Goal: Task Accomplishment & Management: Manage account settings

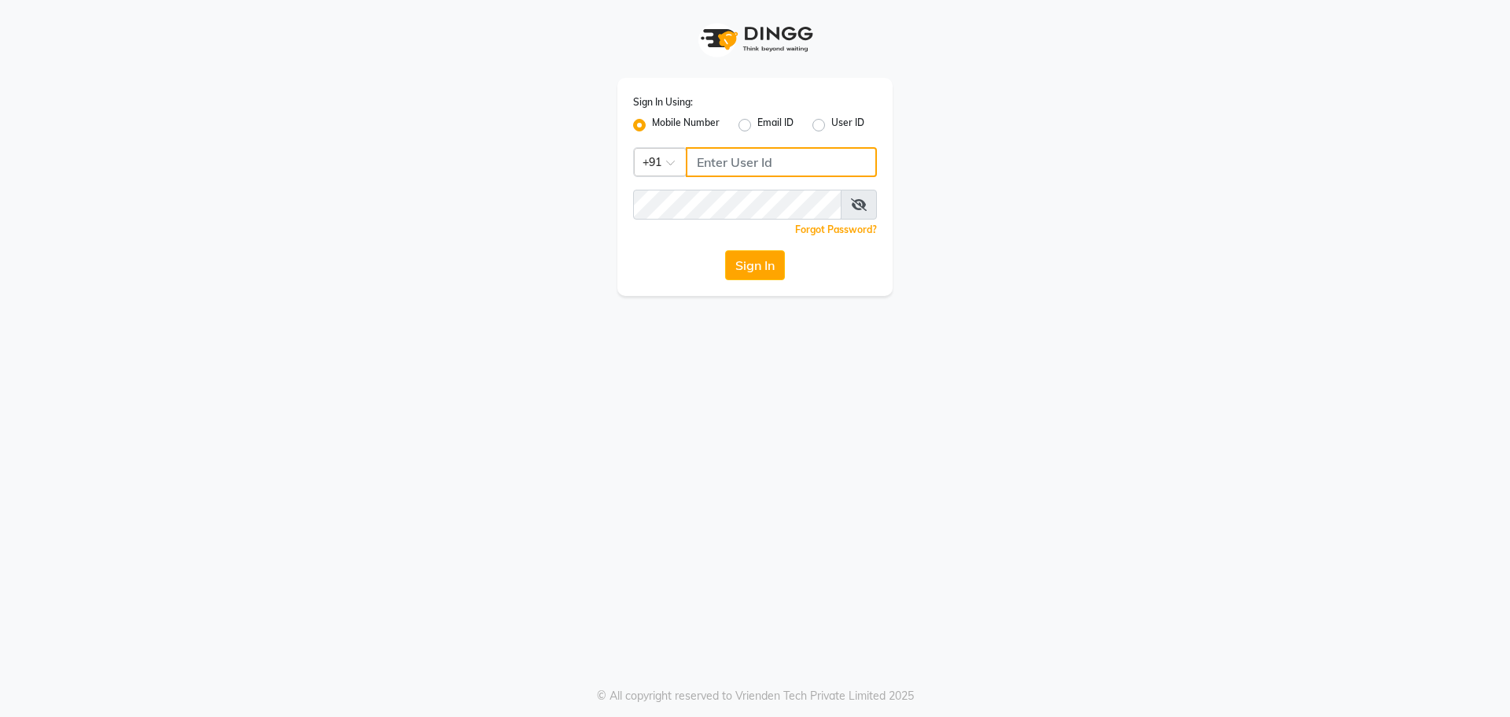
click at [730, 159] on input "Username" at bounding box center [781, 162] width 191 height 30
type input "9980493624"
click at [769, 260] on button "Sign In" at bounding box center [755, 265] width 60 height 30
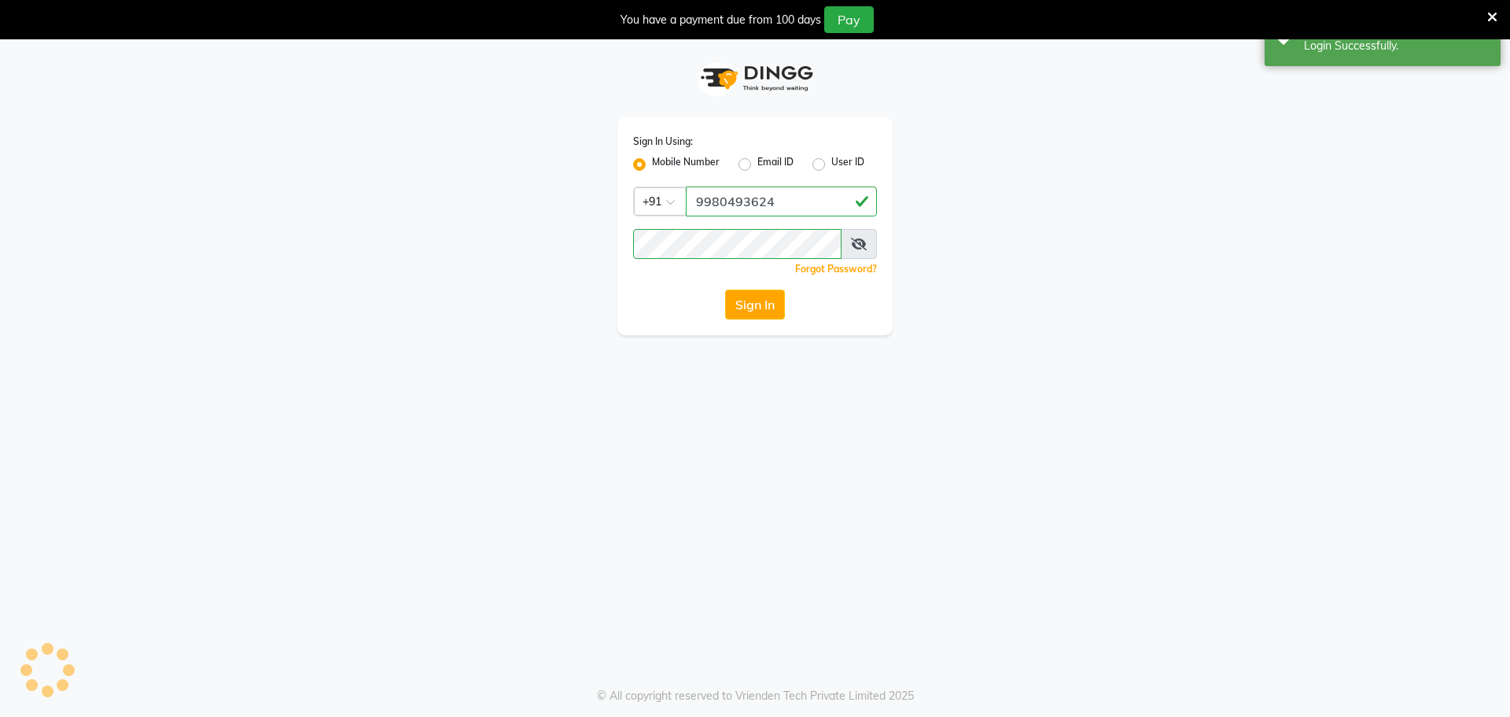
select select "100"
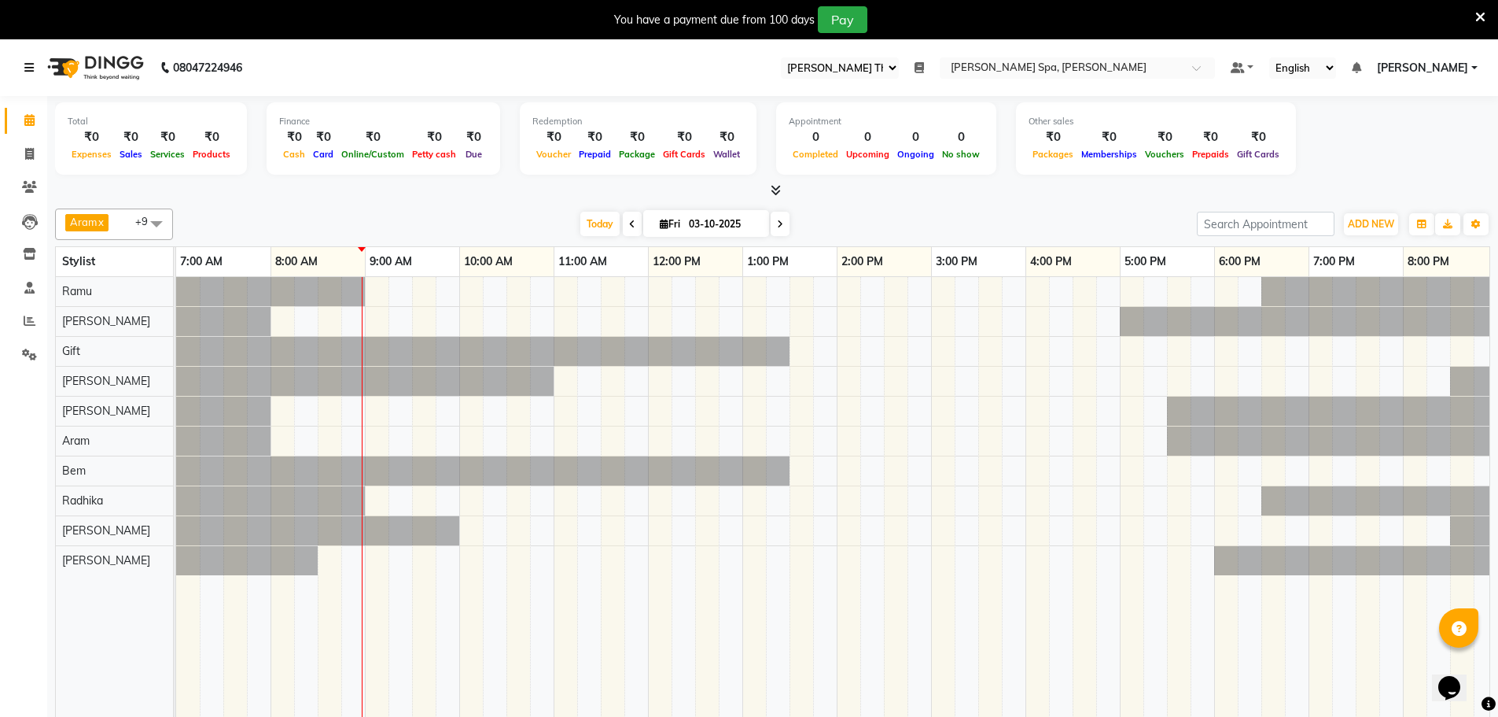
click at [32, 66] on icon at bounding box center [28, 67] width 9 height 11
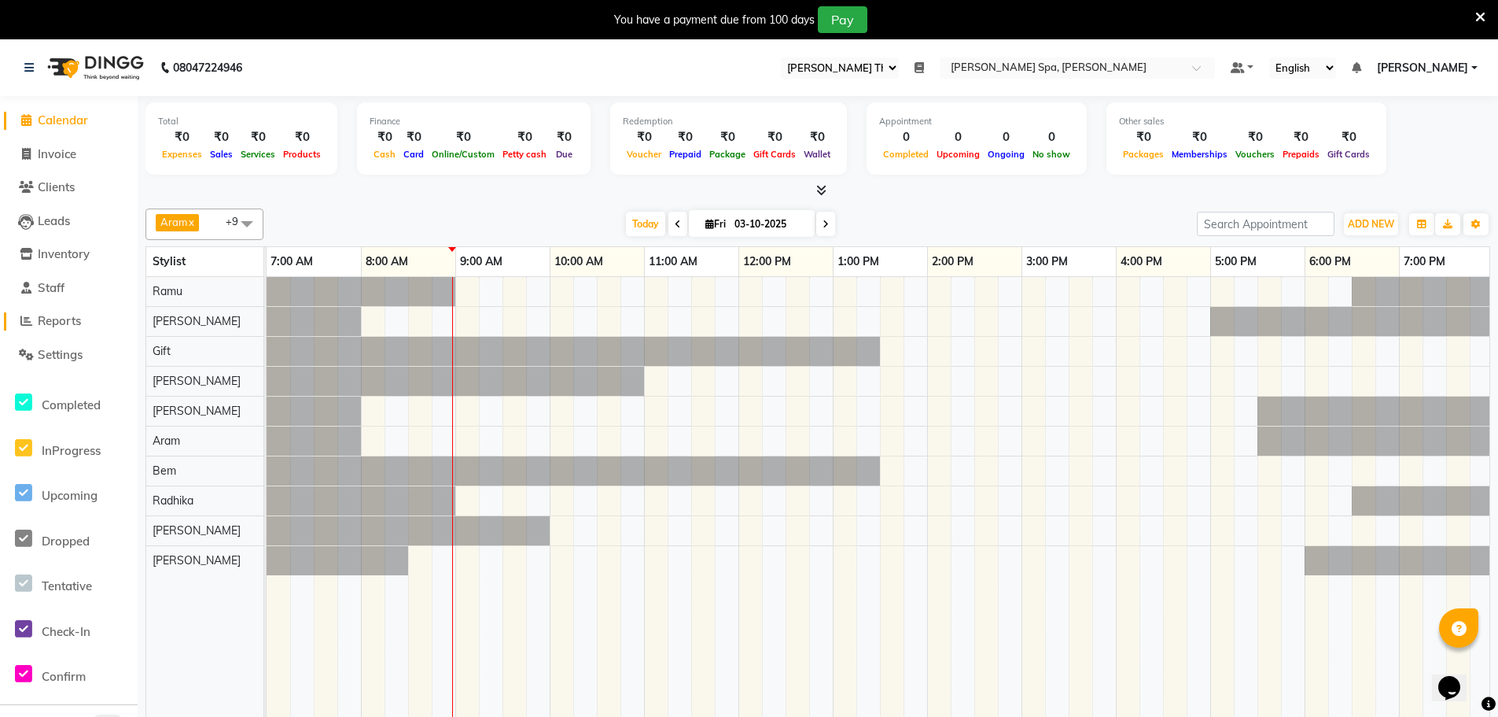
click at [66, 324] on span "Reports" at bounding box center [59, 320] width 43 height 15
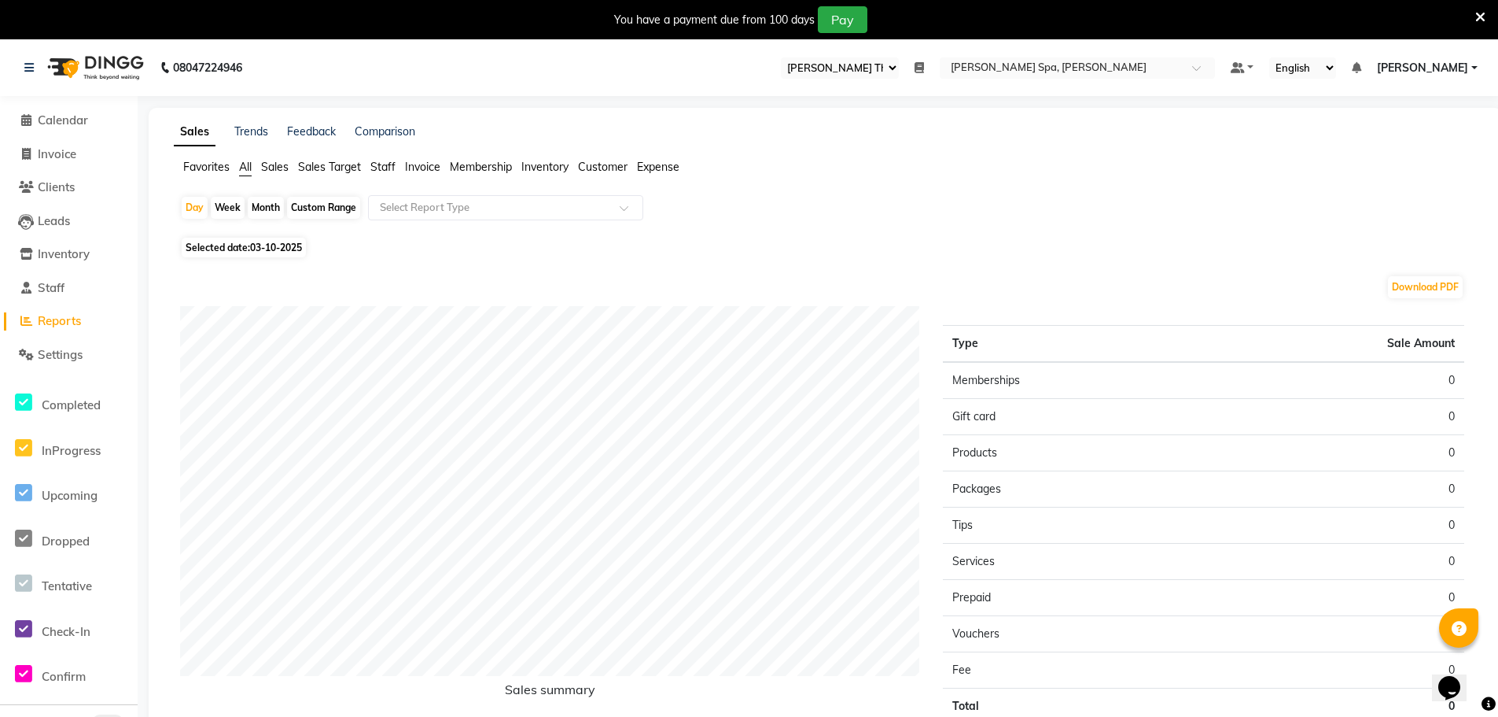
click at [269, 167] on span "Sales" at bounding box center [275, 167] width 28 height 14
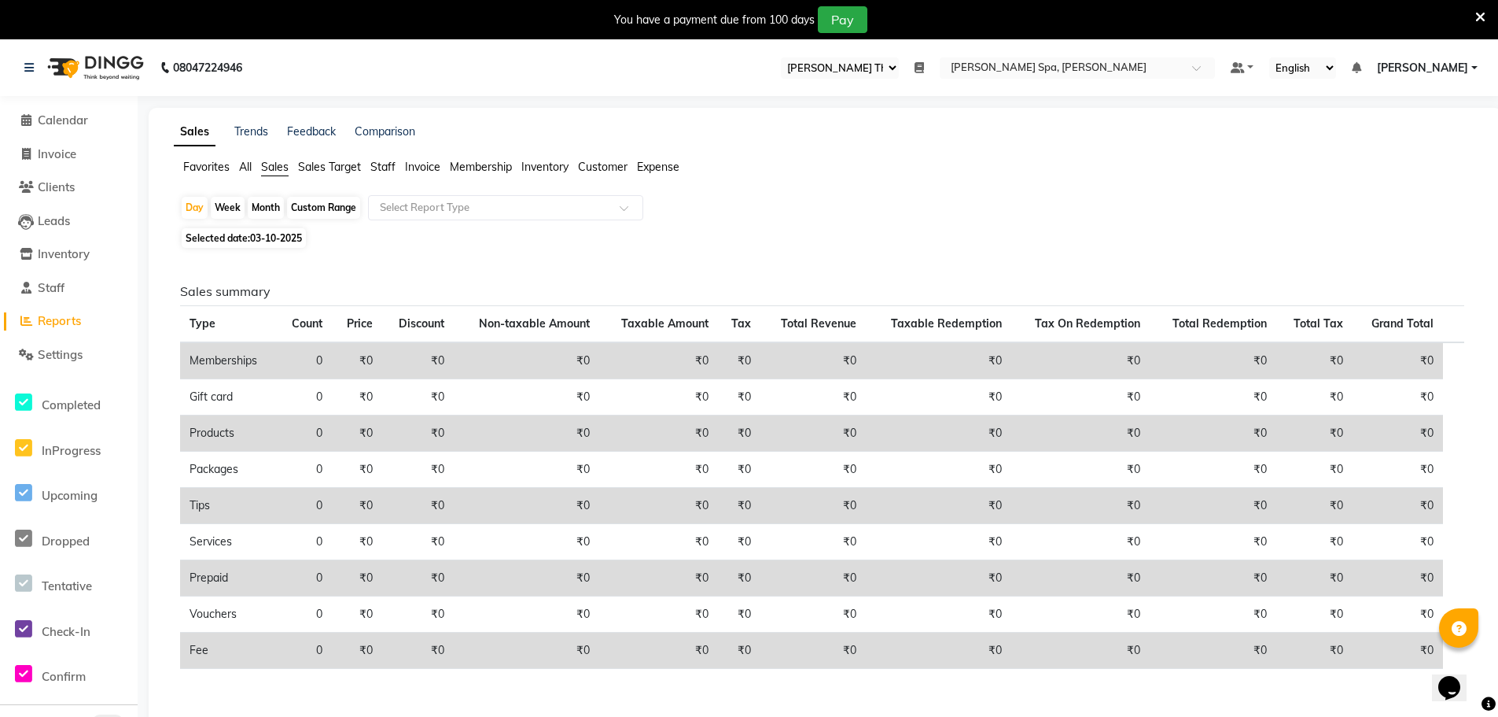
click at [246, 238] on span "Selected date: 03-10-2025" at bounding box center [244, 238] width 124 height 20
select select "10"
select select "2025"
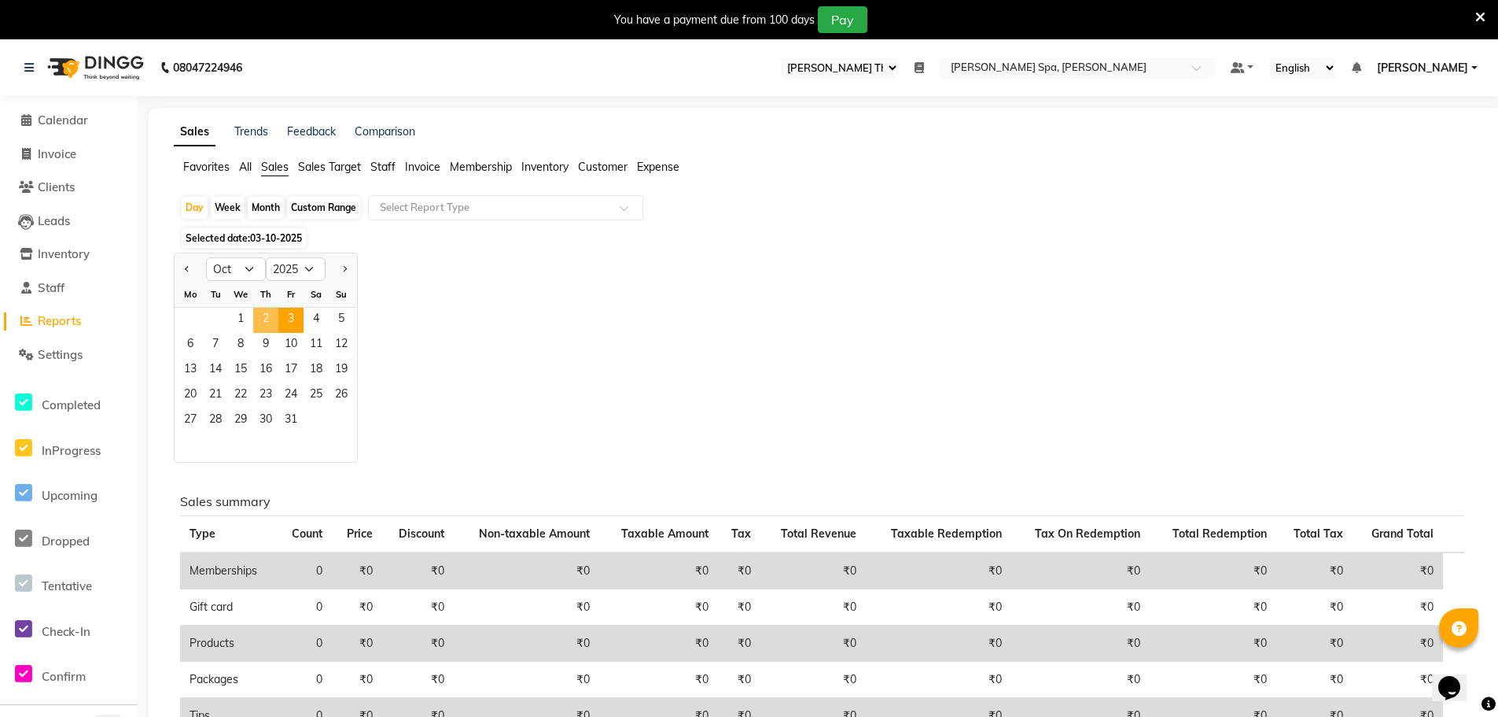
click at [275, 316] on span "2" at bounding box center [265, 320] width 25 height 25
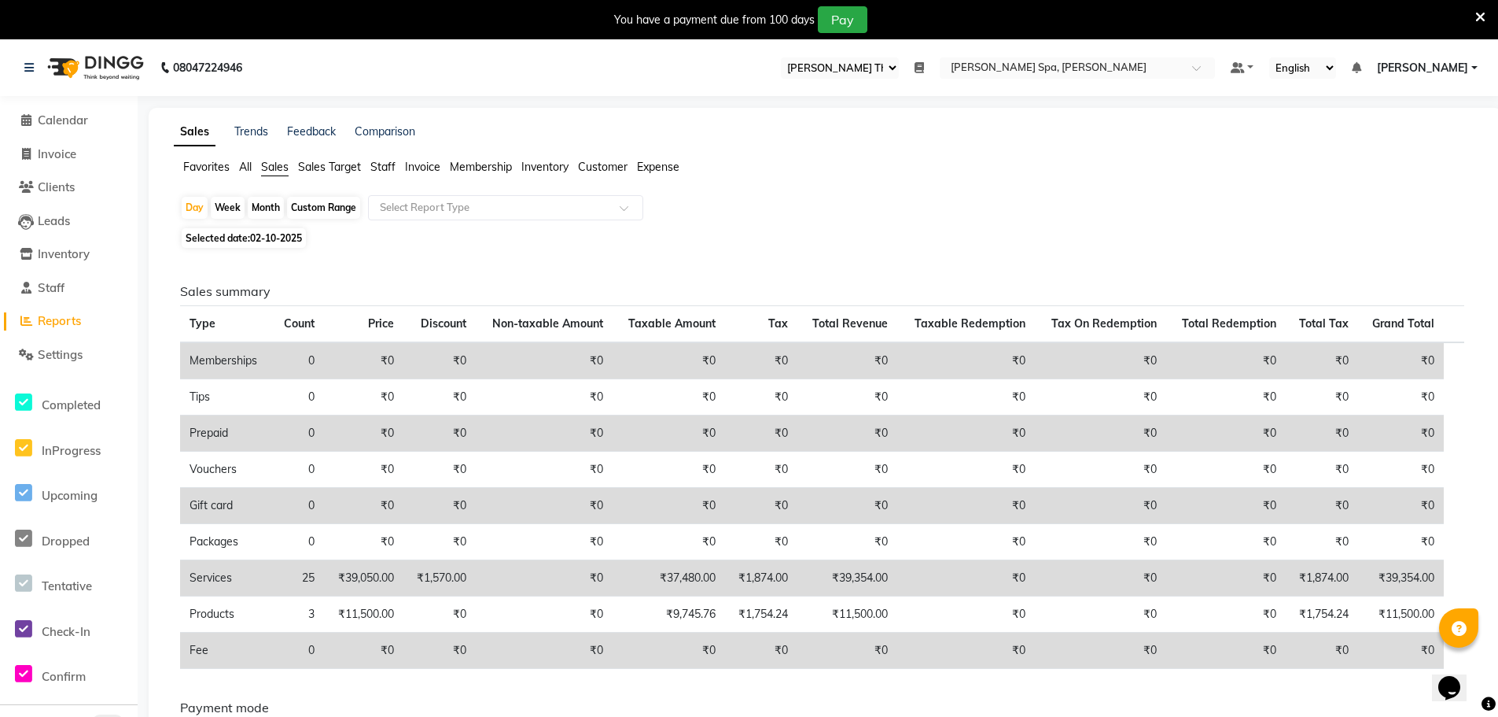
click at [601, 170] on span "Customer" at bounding box center [603, 167] width 50 height 14
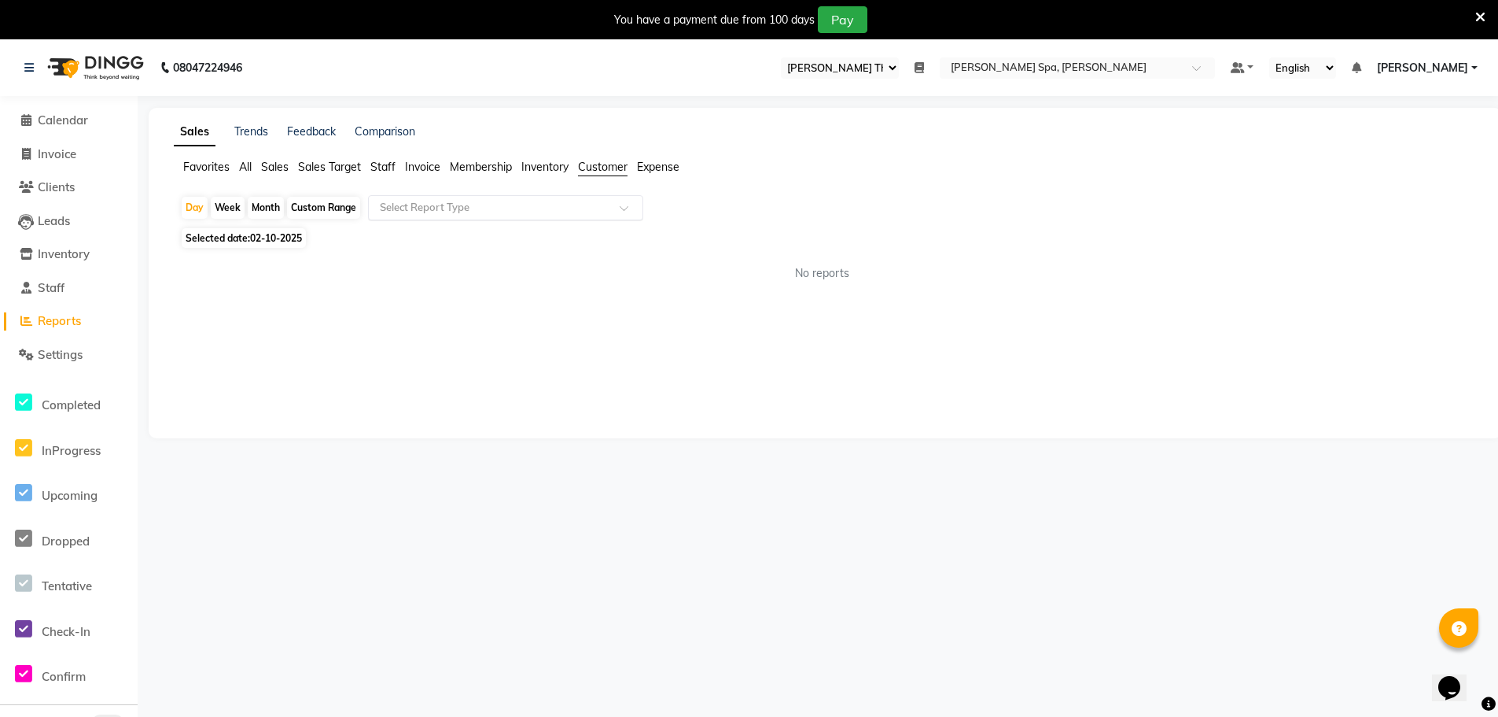
click at [534, 214] on input "text" at bounding box center [490, 208] width 227 height 16
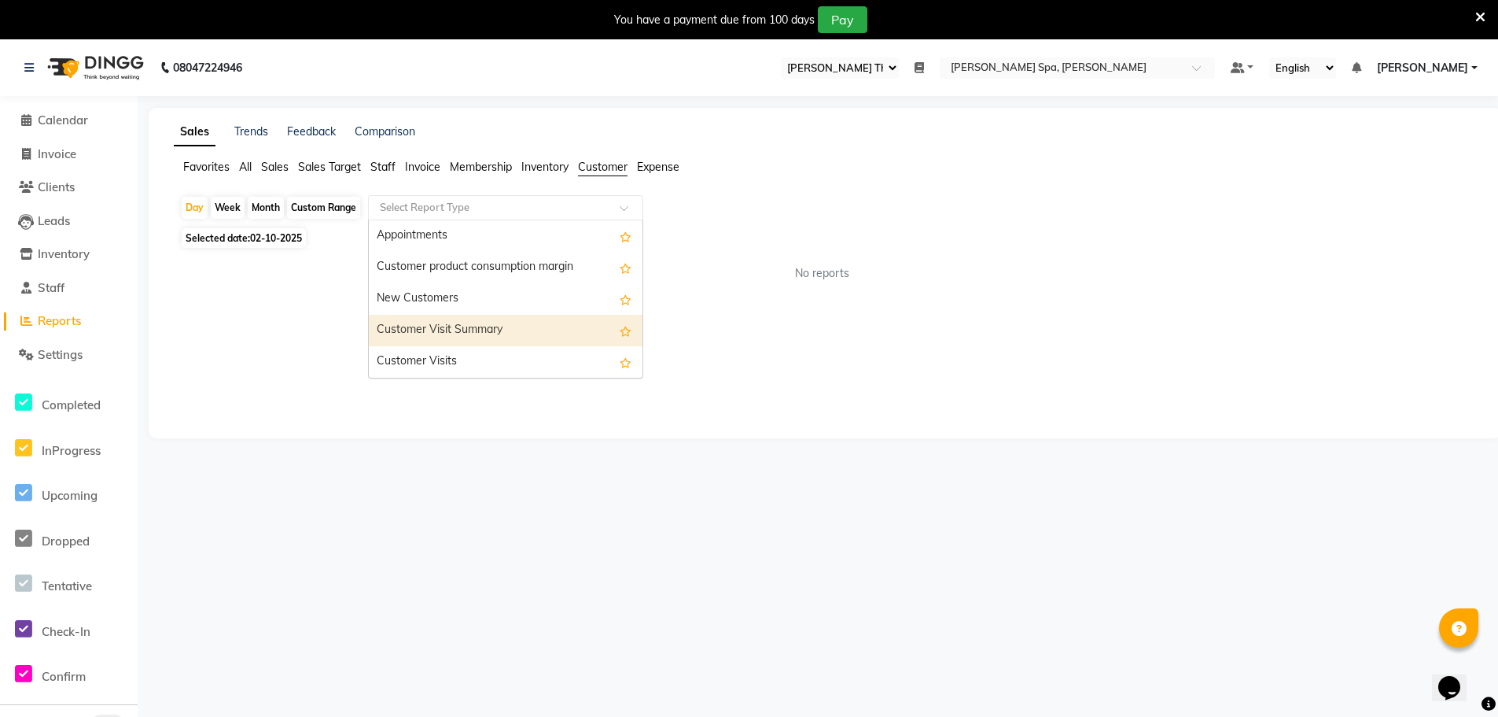
click at [445, 329] on div "Customer Visit Summary" at bounding box center [506, 330] width 274 height 31
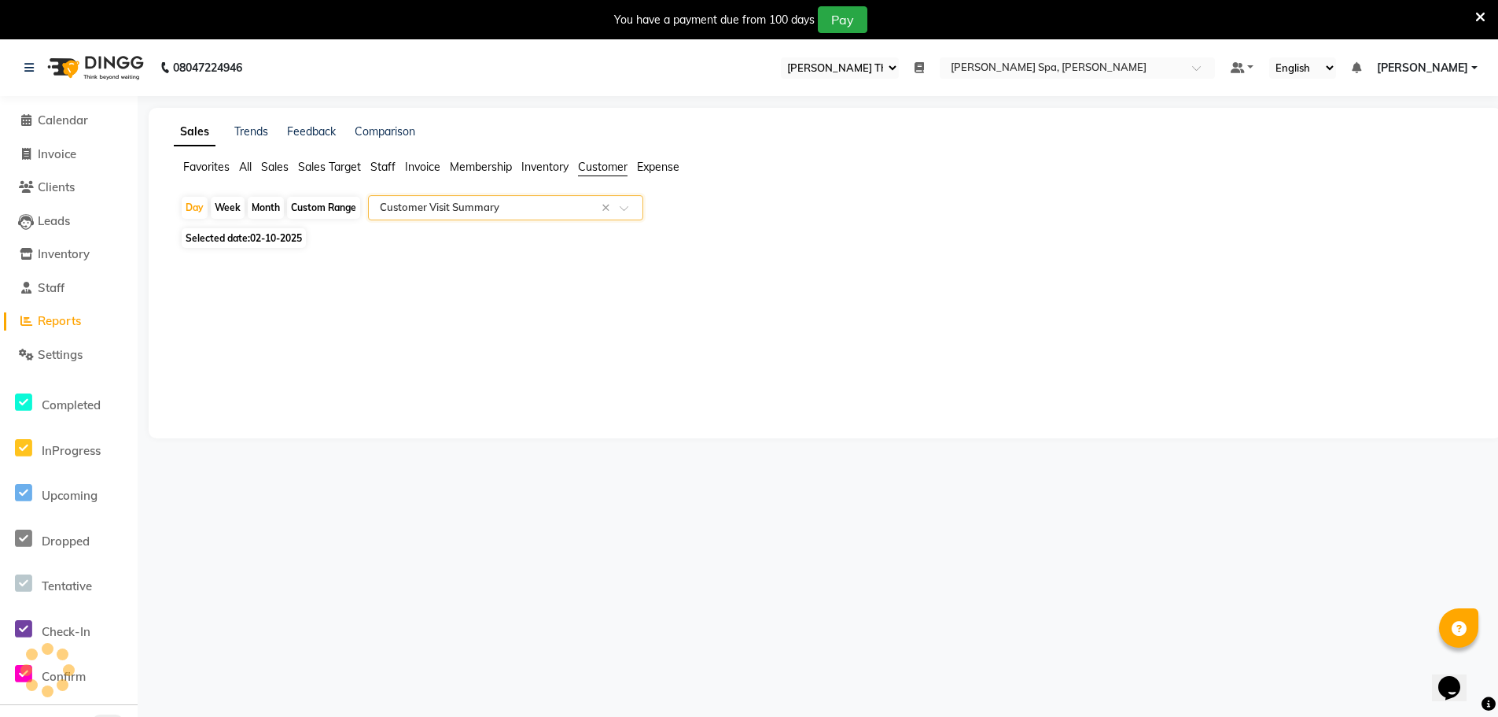
select select "full_report"
select select "csv"
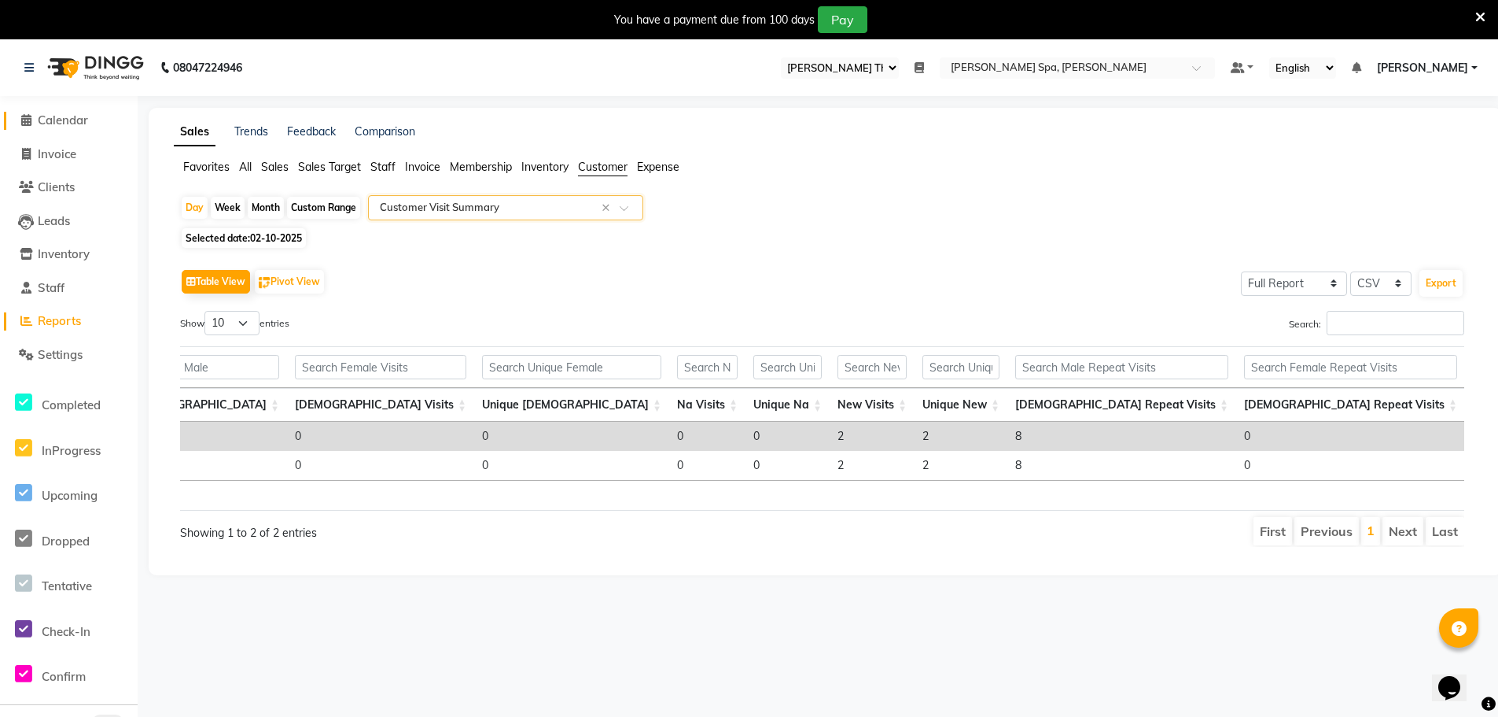
click at [75, 113] on span "Calendar" at bounding box center [63, 119] width 50 height 15
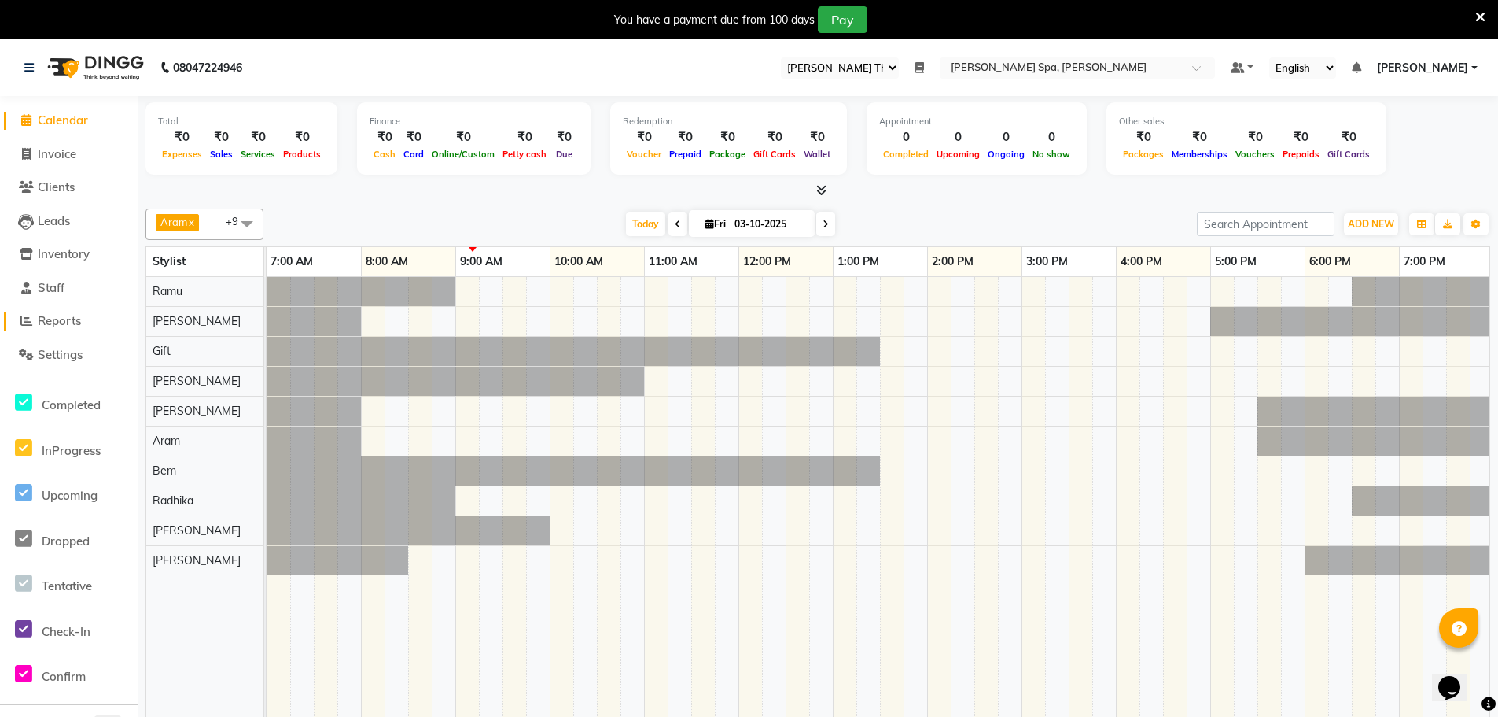
click at [48, 319] on span "Reports" at bounding box center [59, 320] width 43 height 15
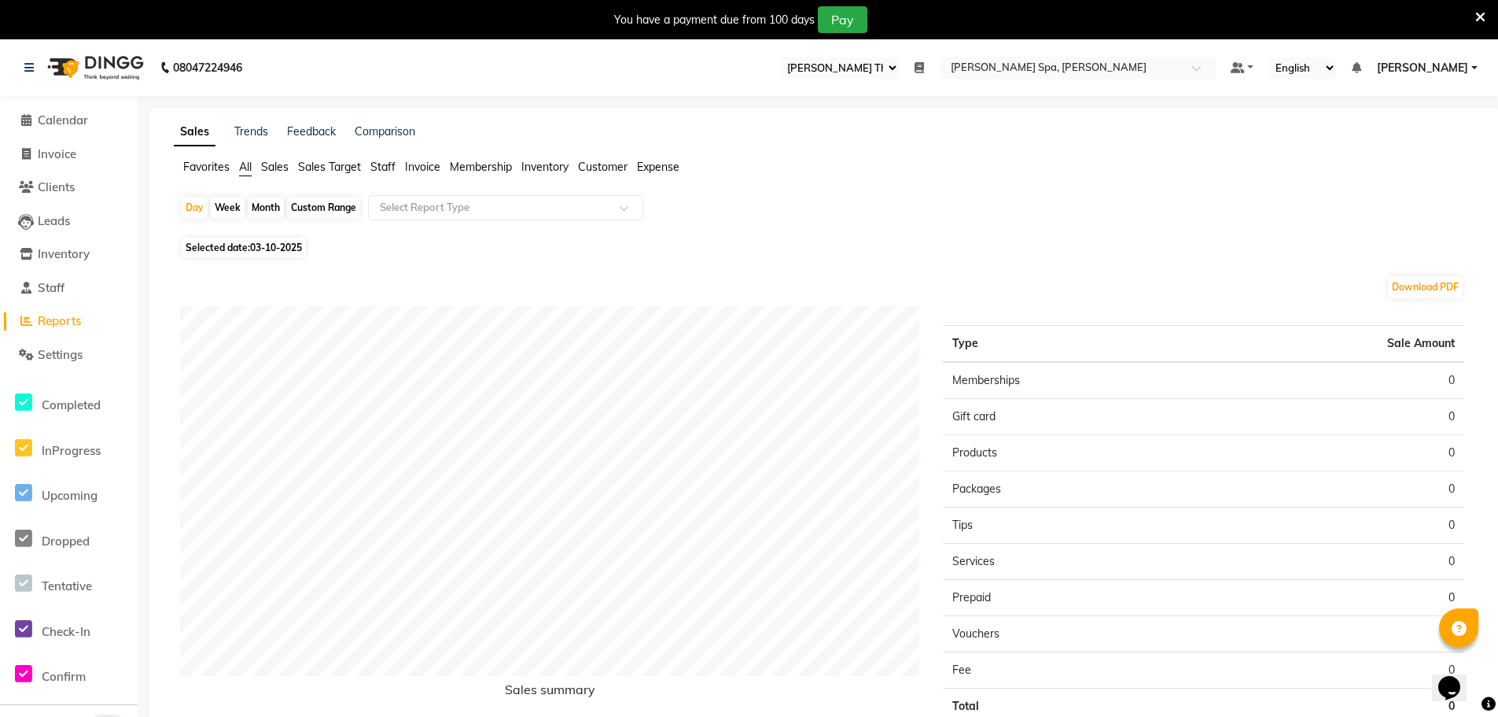
click at [286, 168] on span "Sales" at bounding box center [275, 167] width 28 height 14
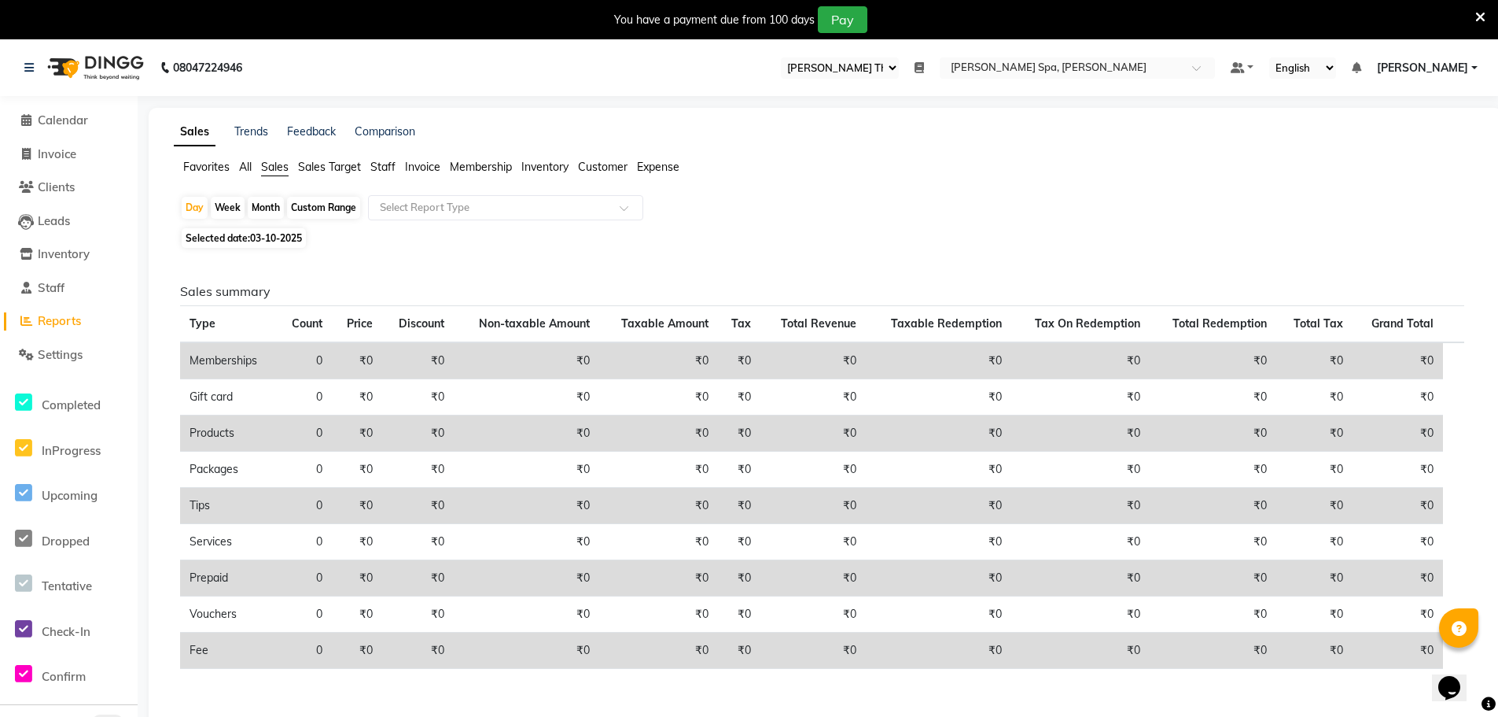
click at [255, 234] on span "03-10-2025" at bounding box center [276, 238] width 52 height 12
select select "10"
select select "2025"
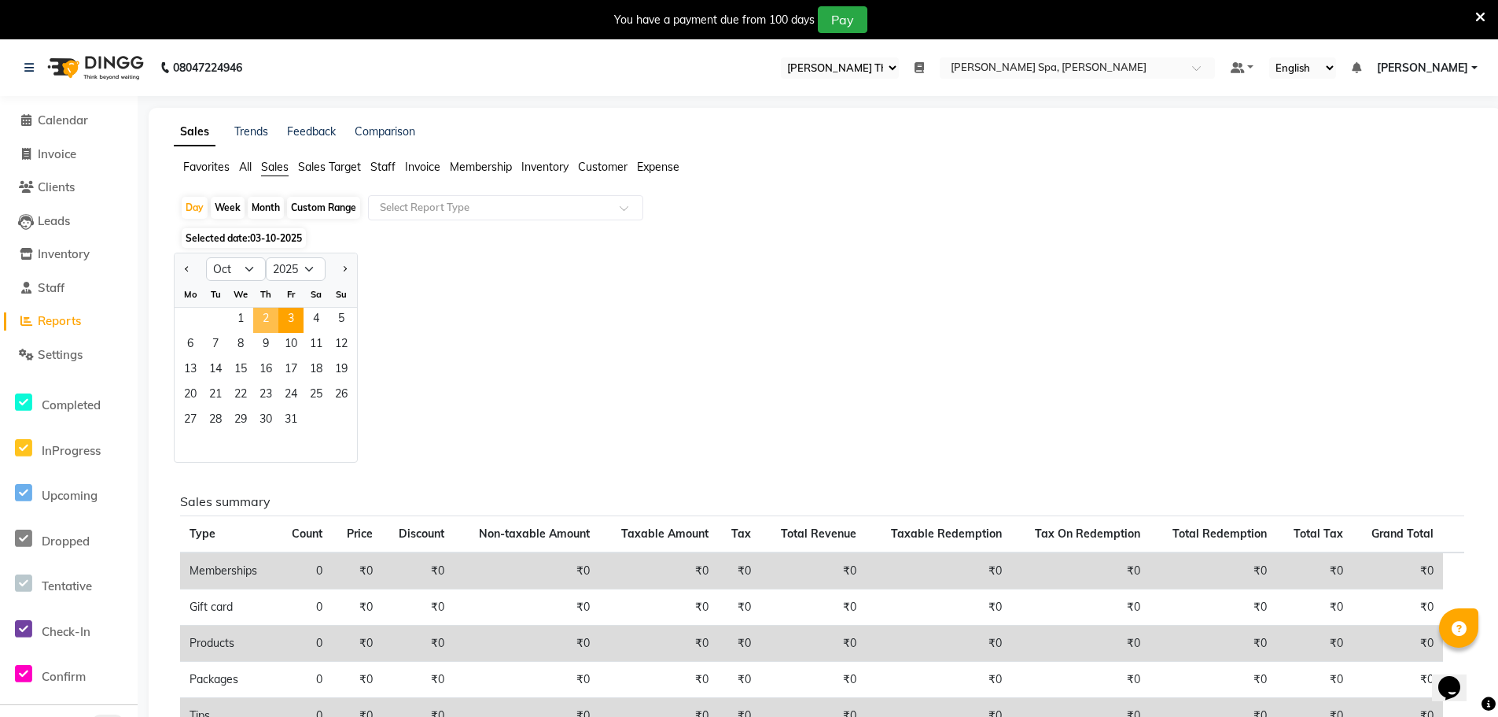
click at [272, 319] on span "2" at bounding box center [265, 320] width 25 height 25
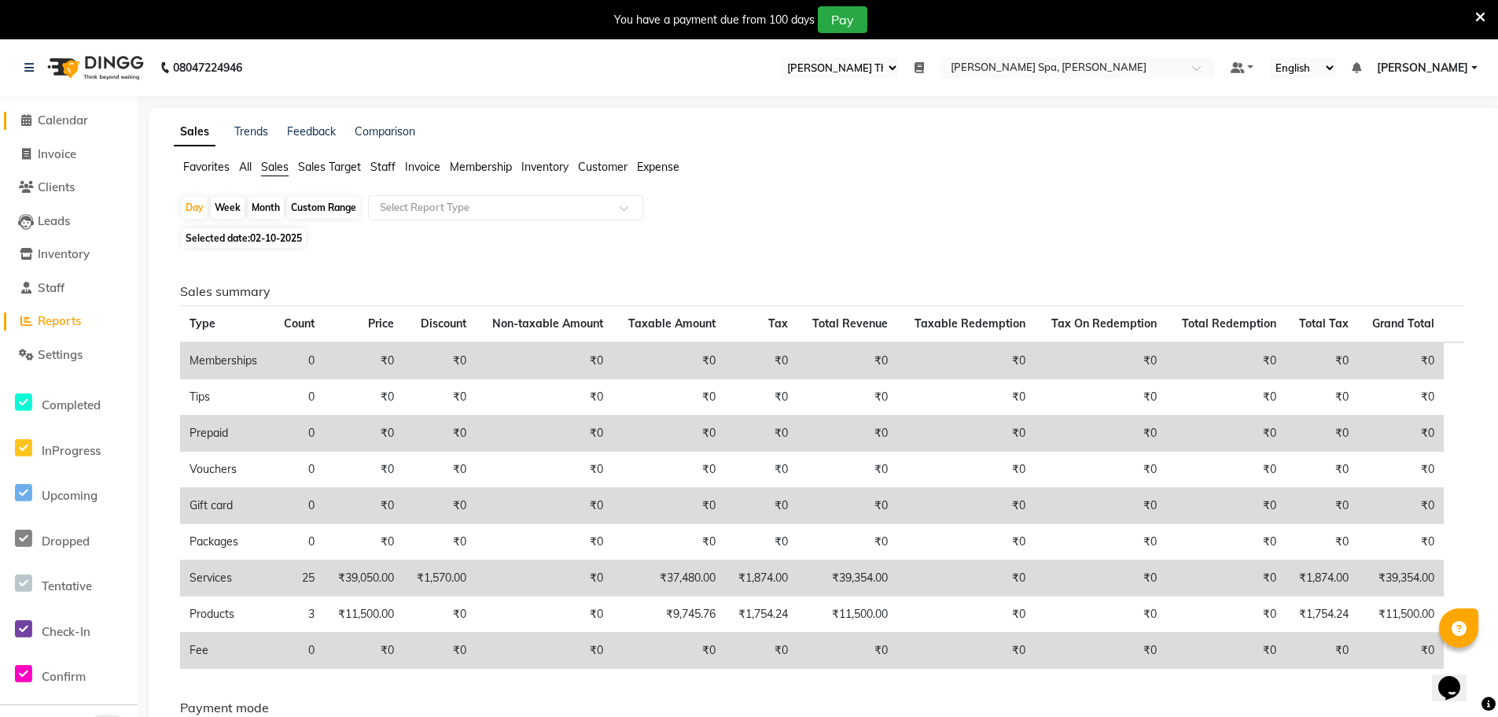
click at [75, 117] on span "Calendar" at bounding box center [63, 119] width 50 height 15
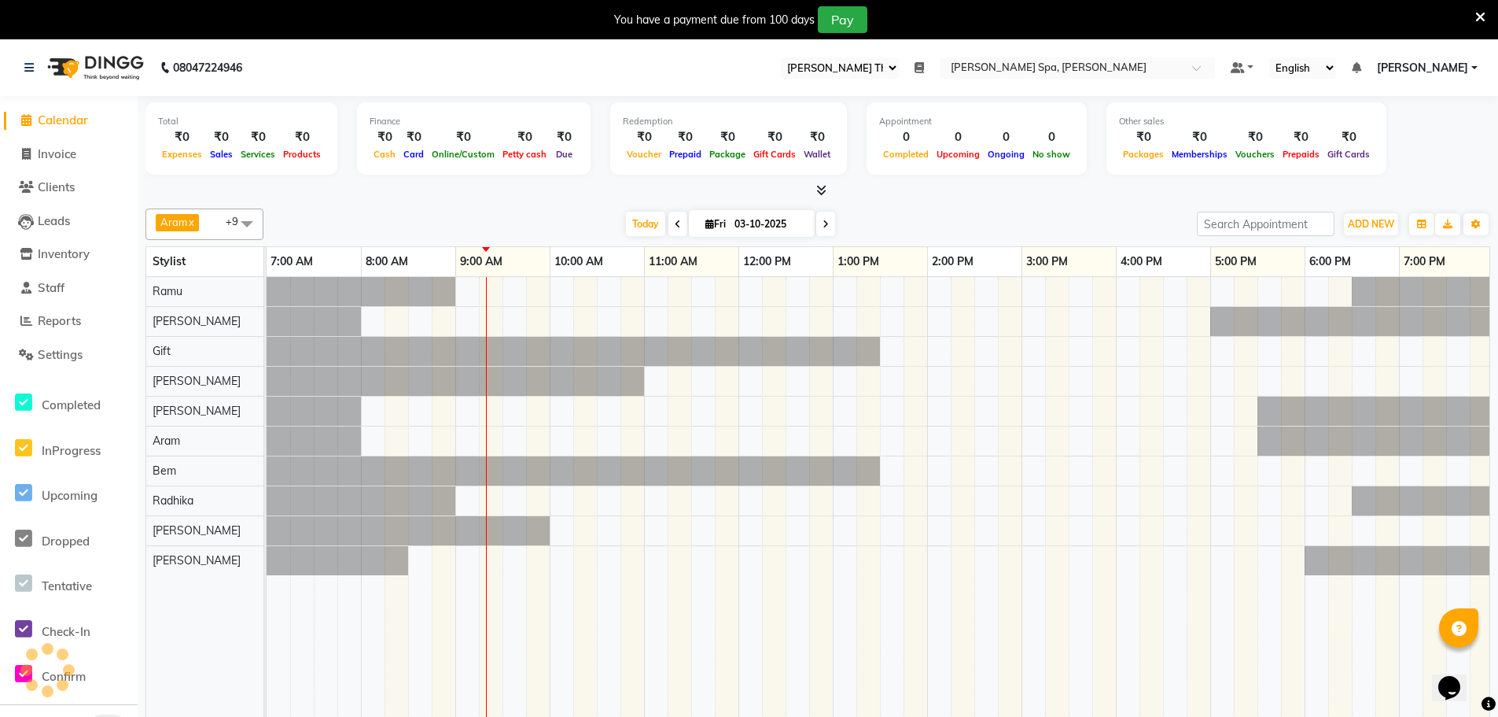
scroll to position [0, 190]
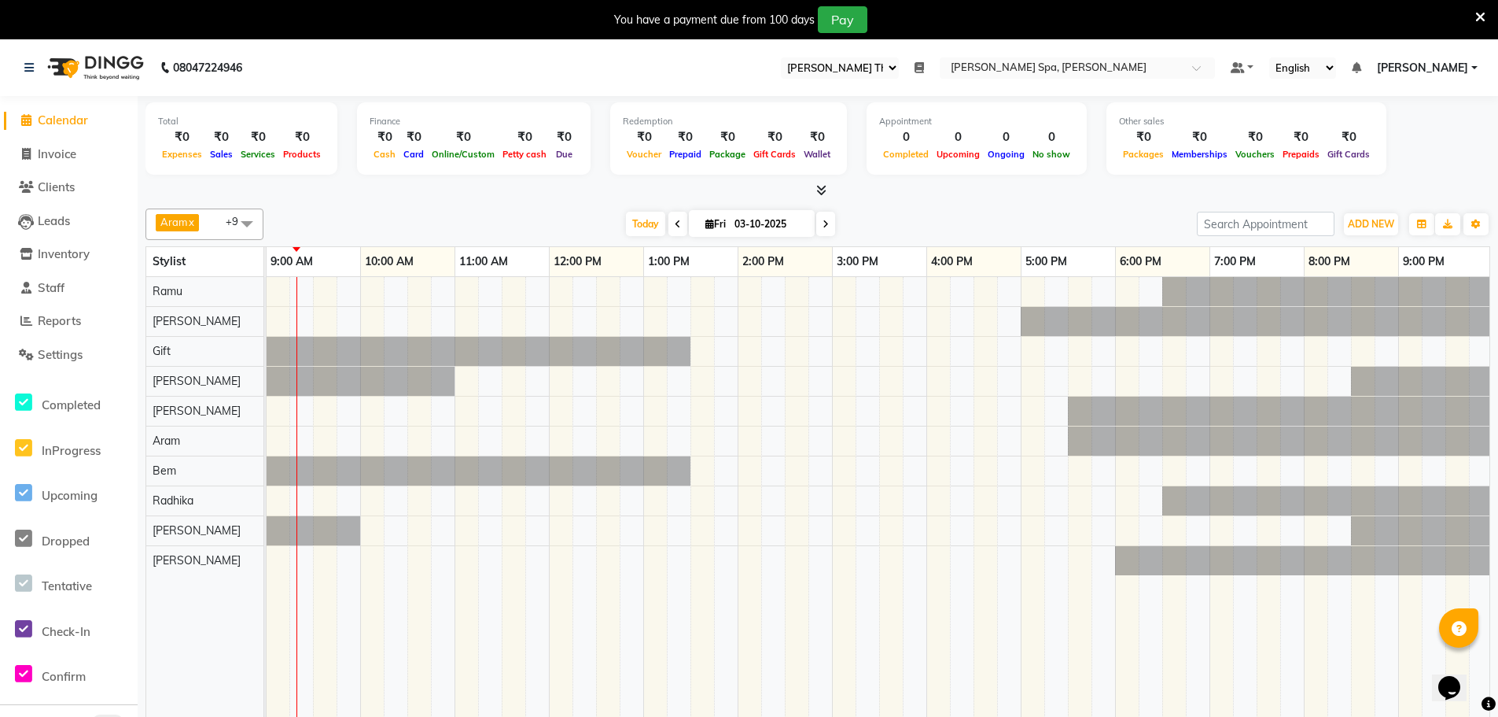
click at [924, 68] on icon at bounding box center [919, 67] width 9 height 11
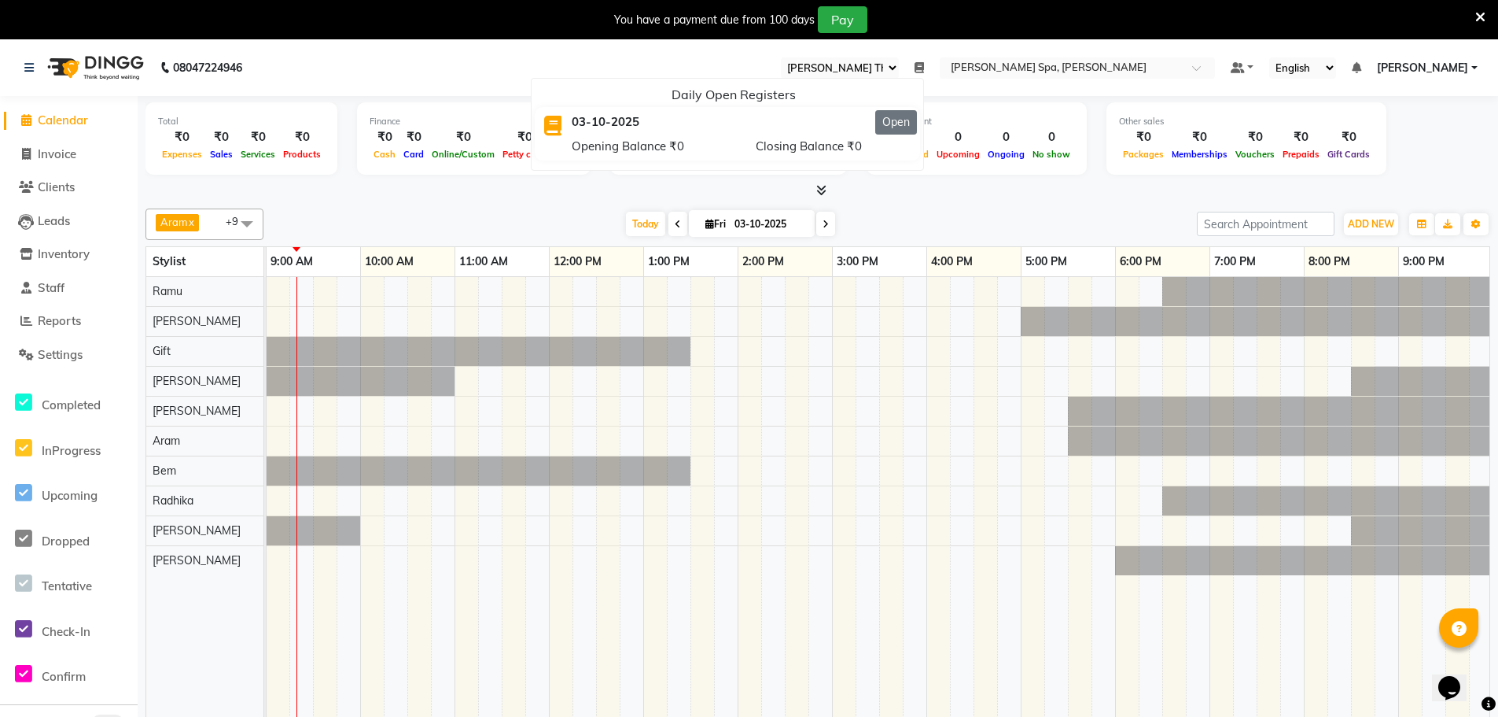
click at [917, 123] on button "Open" at bounding box center [896, 122] width 42 height 24
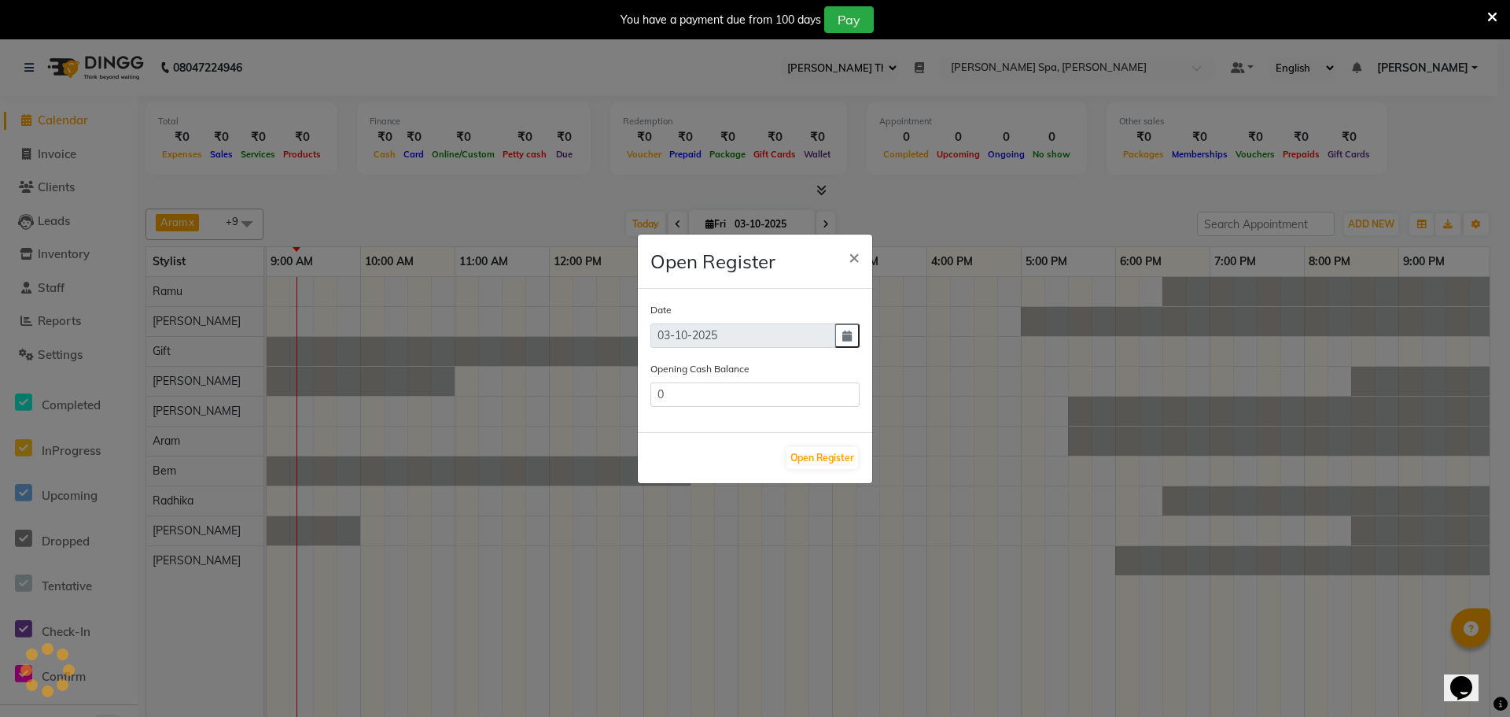
type input "338806.2"
click at [826, 464] on button "Open Register" at bounding box center [823, 458] width 72 height 22
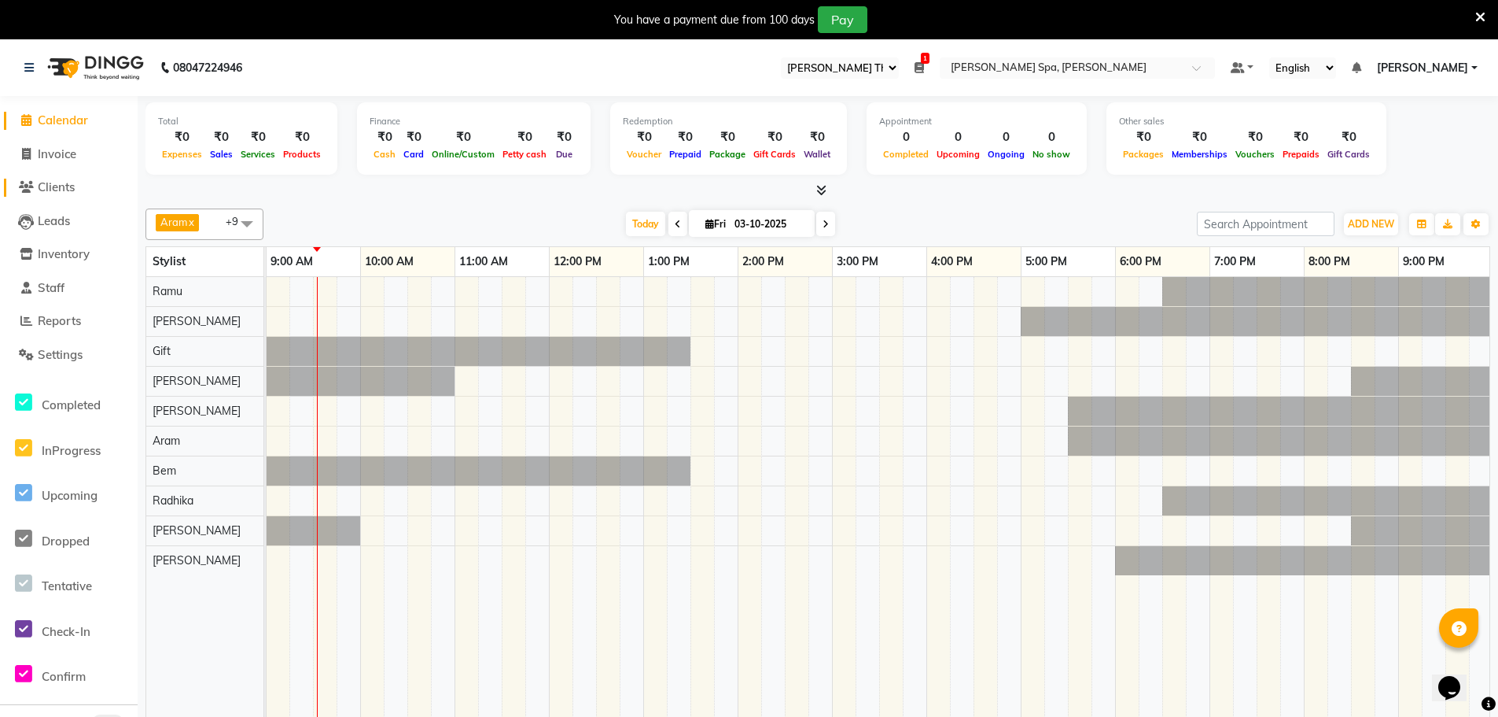
click at [72, 179] on span "Clients" at bounding box center [56, 186] width 37 height 15
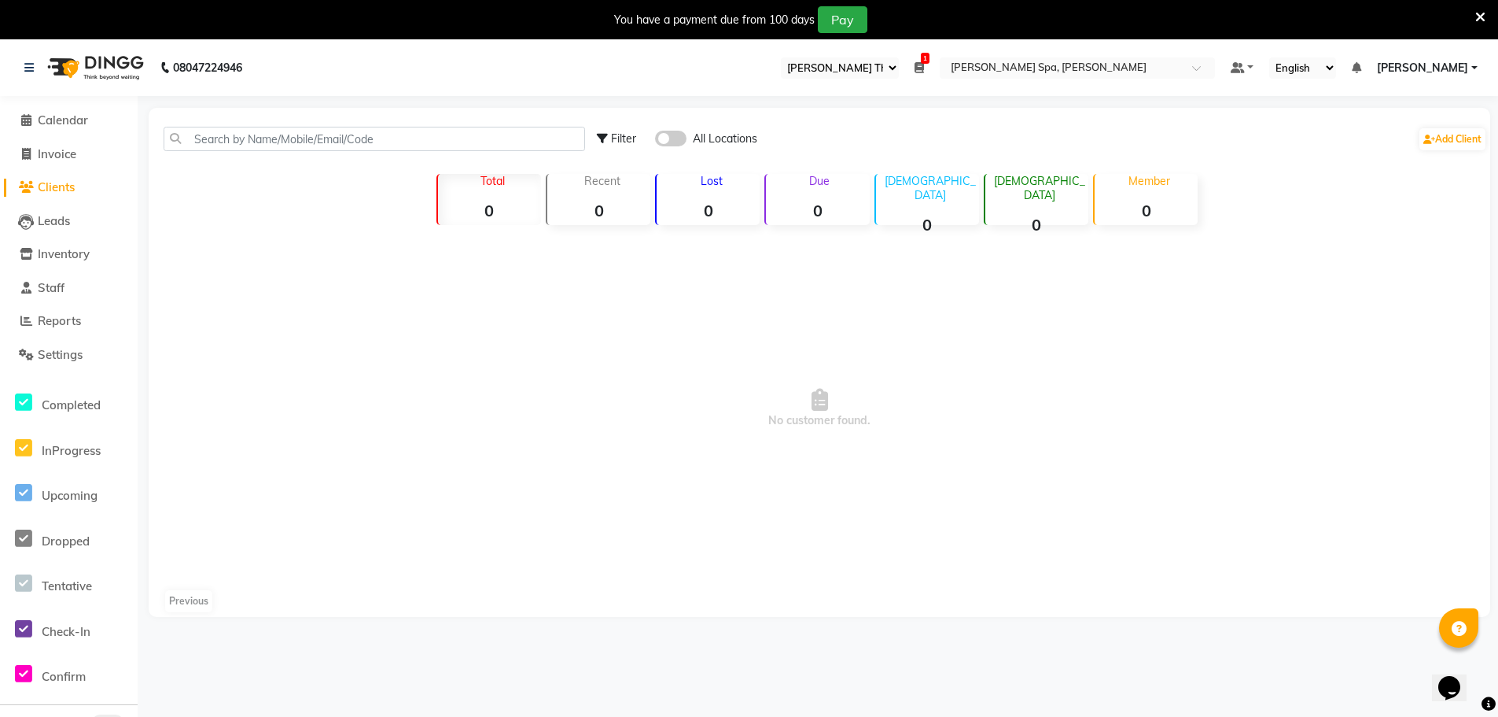
click at [330, 126] on div "Filter All Locations Add Client" at bounding box center [820, 139] width 1336 height 50
click at [356, 131] on input "text" at bounding box center [375, 139] width 422 height 24
type input "9"
click at [242, 138] on input "text" at bounding box center [375, 139] width 422 height 24
type input "948046177"
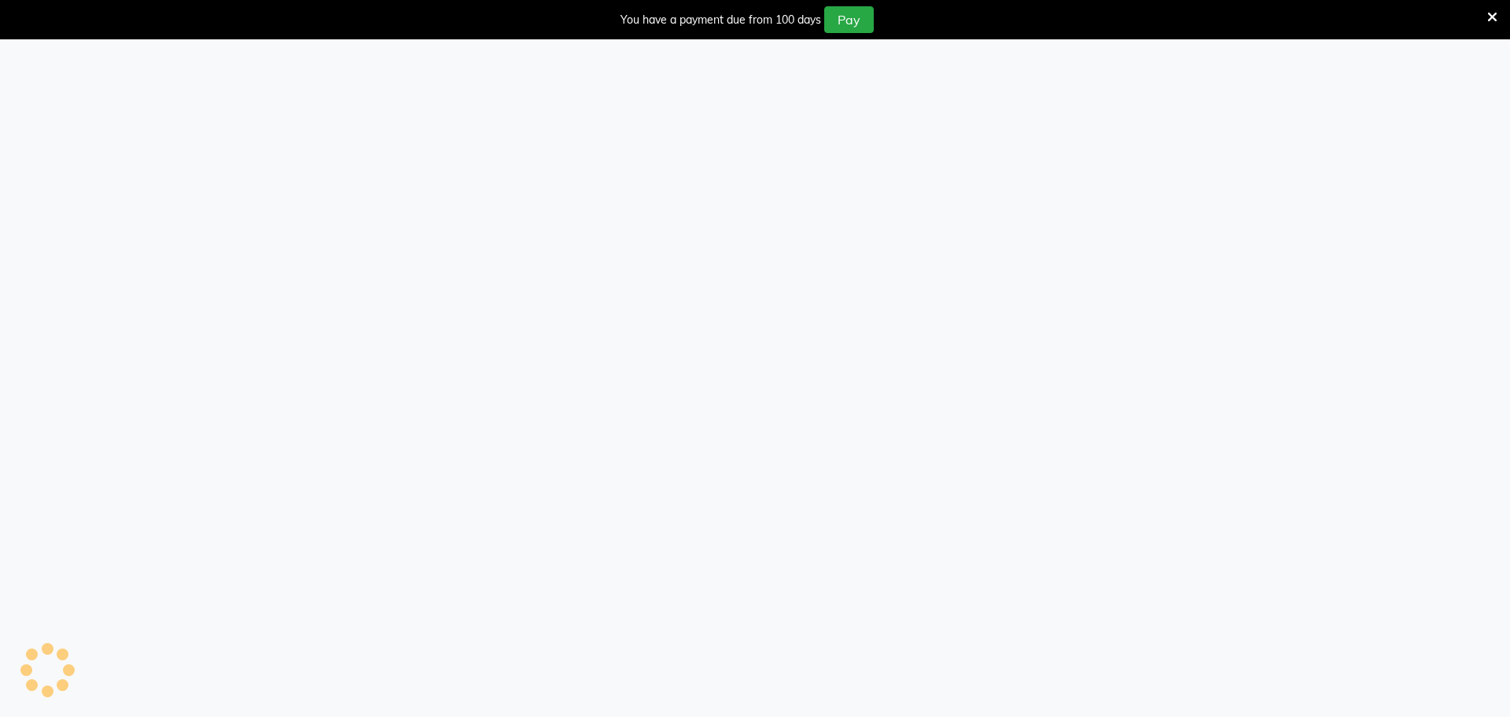
select select "100"
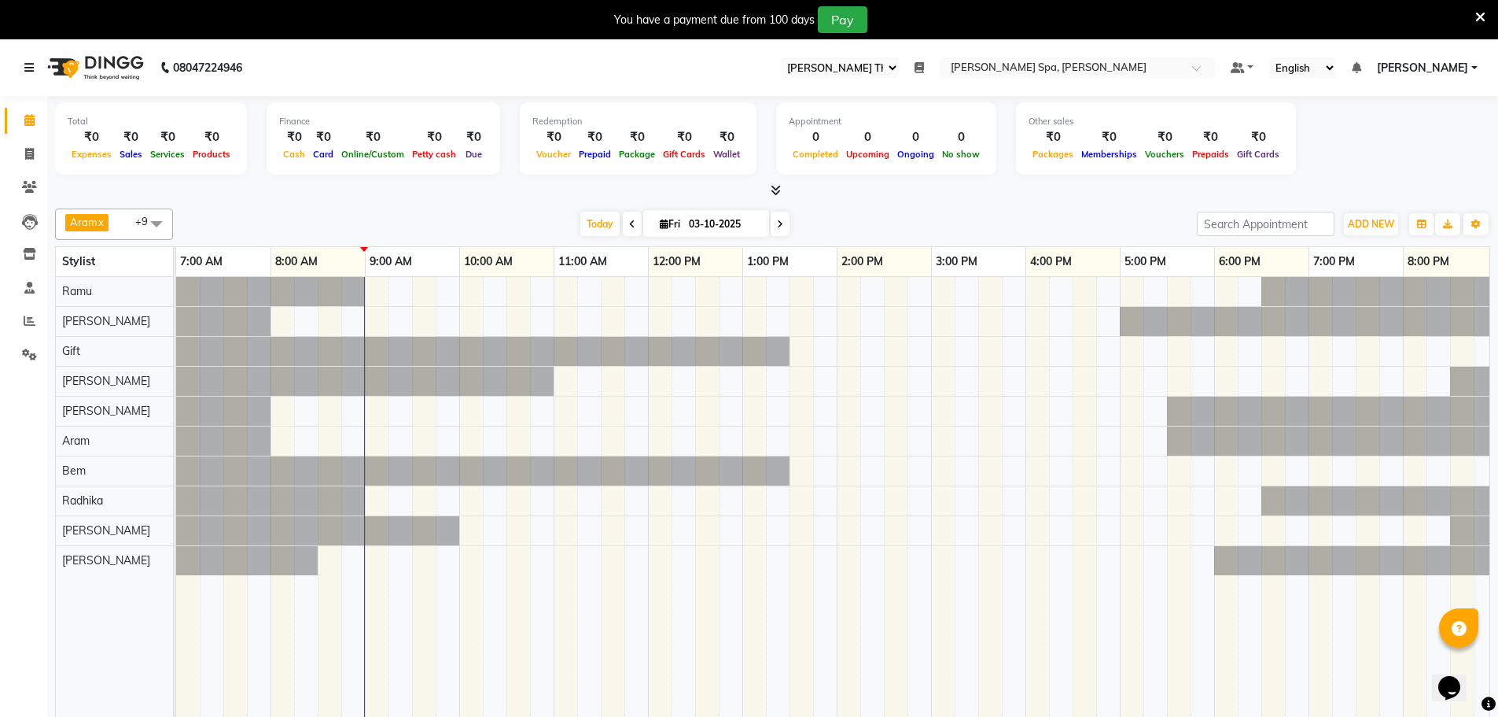
click at [30, 64] on icon at bounding box center [28, 67] width 9 height 11
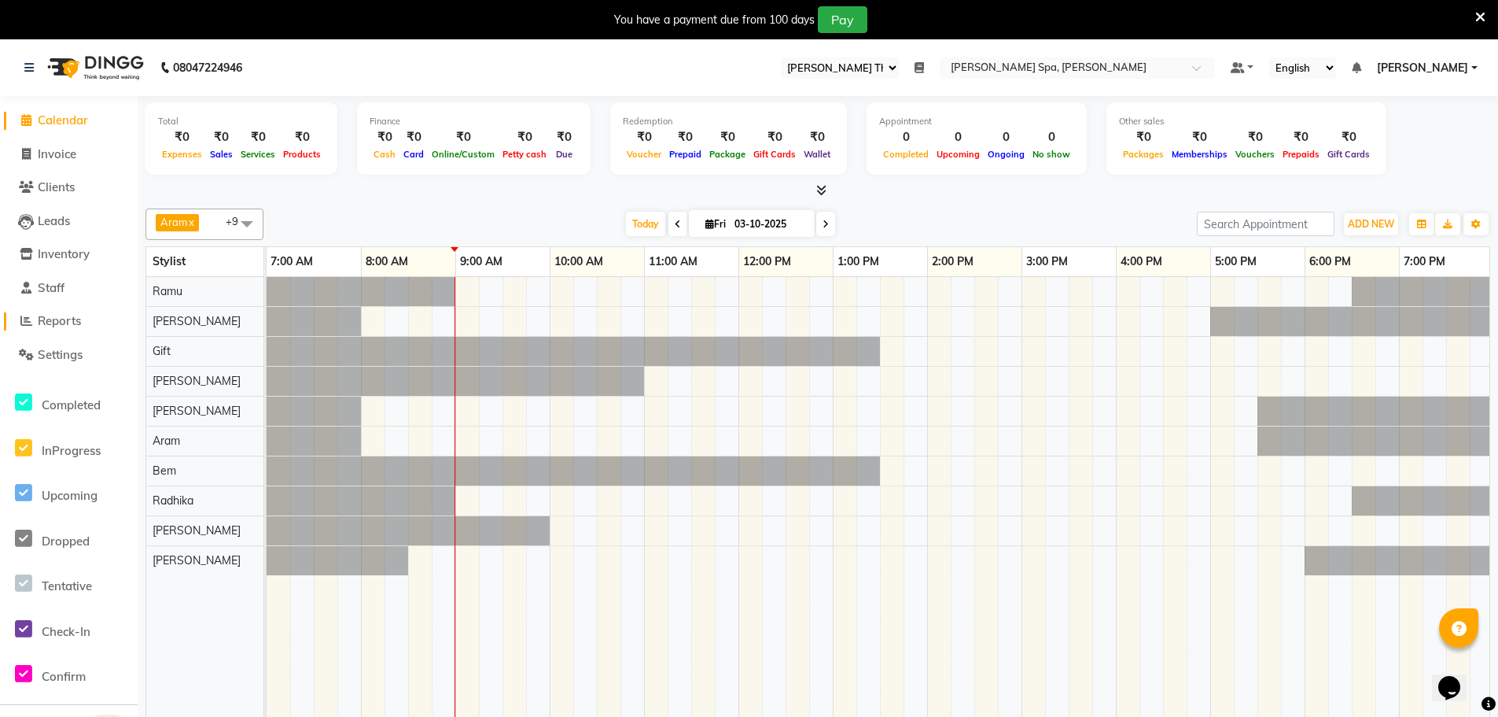
click at [72, 317] on span "Reports" at bounding box center [59, 320] width 43 height 15
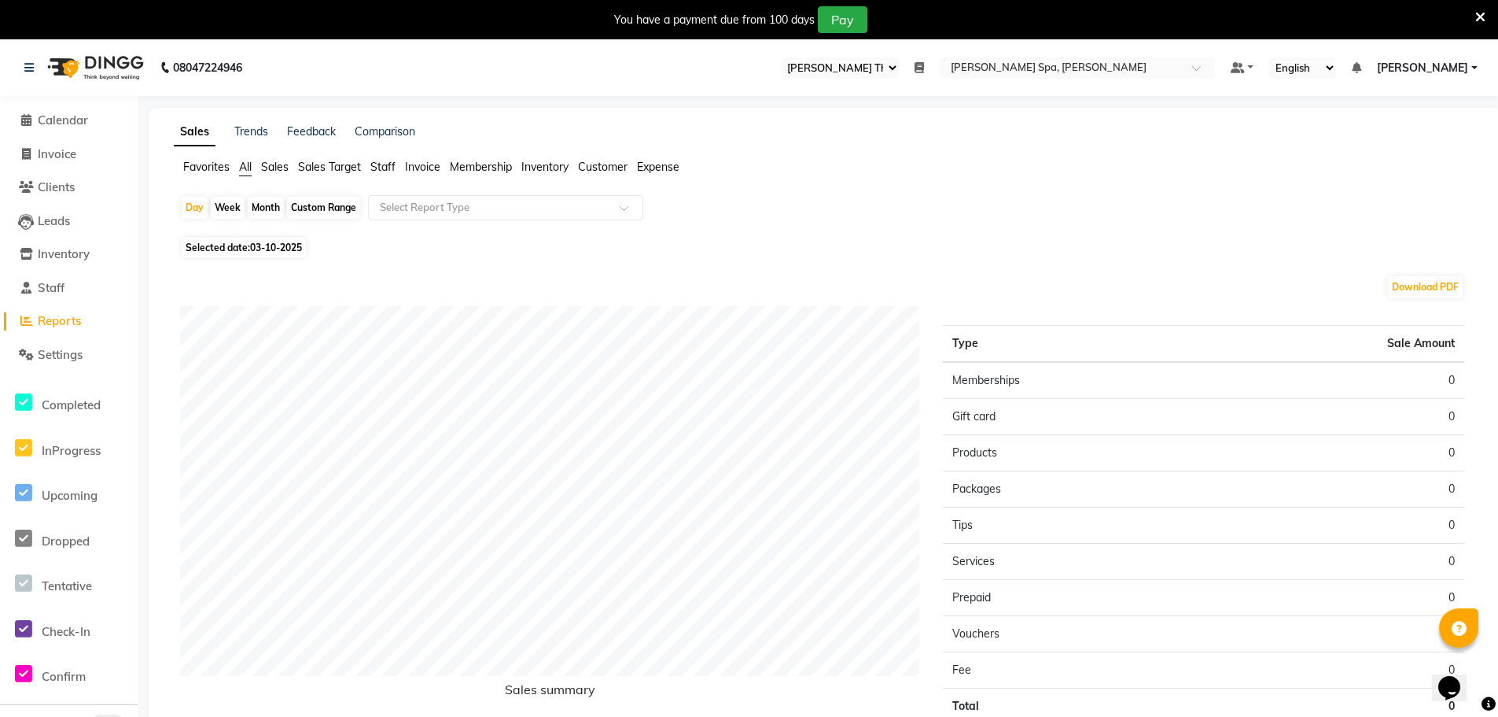
click at [381, 169] on span "Staff" at bounding box center [382, 167] width 25 height 14
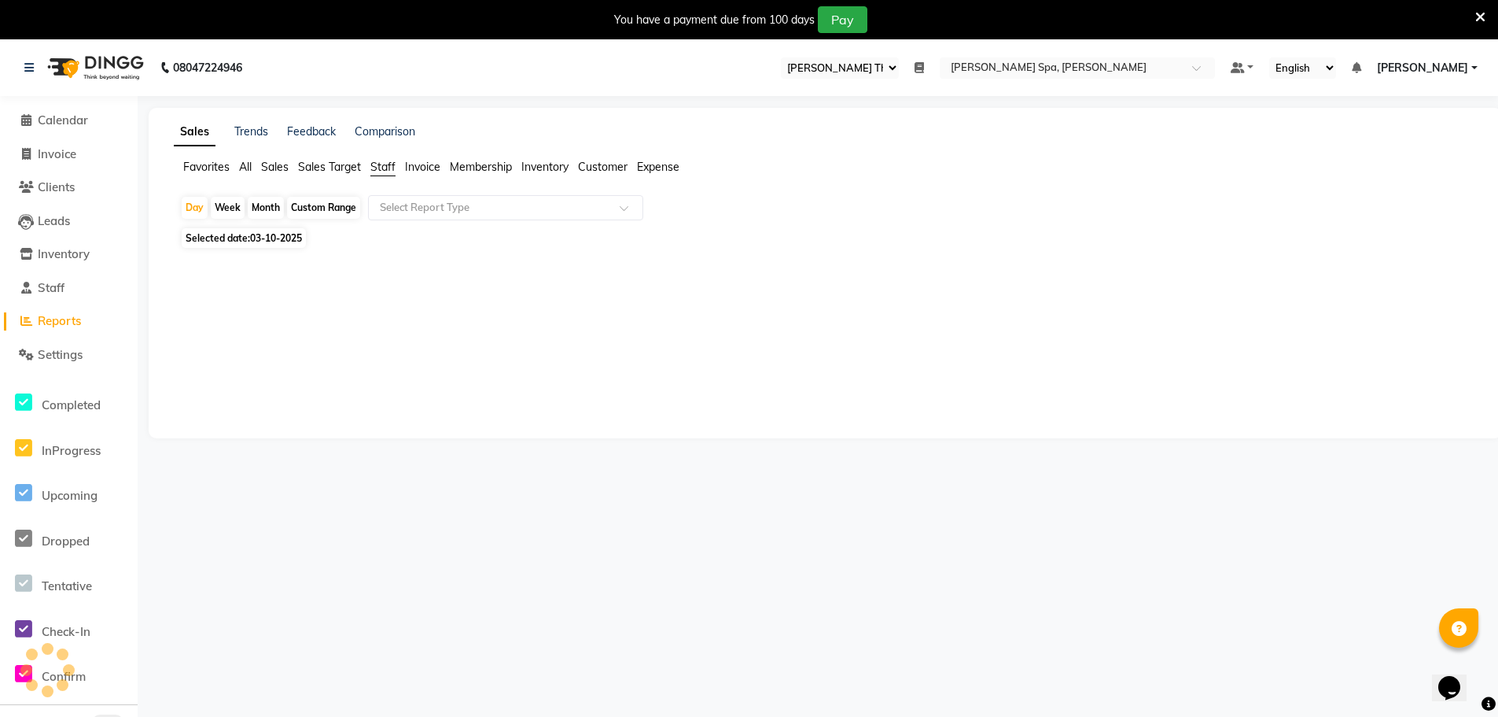
click at [259, 238] on span "03-10-2025" at bounding box center [276, 238] width 52 height 12
select select "10"
select select "2025"
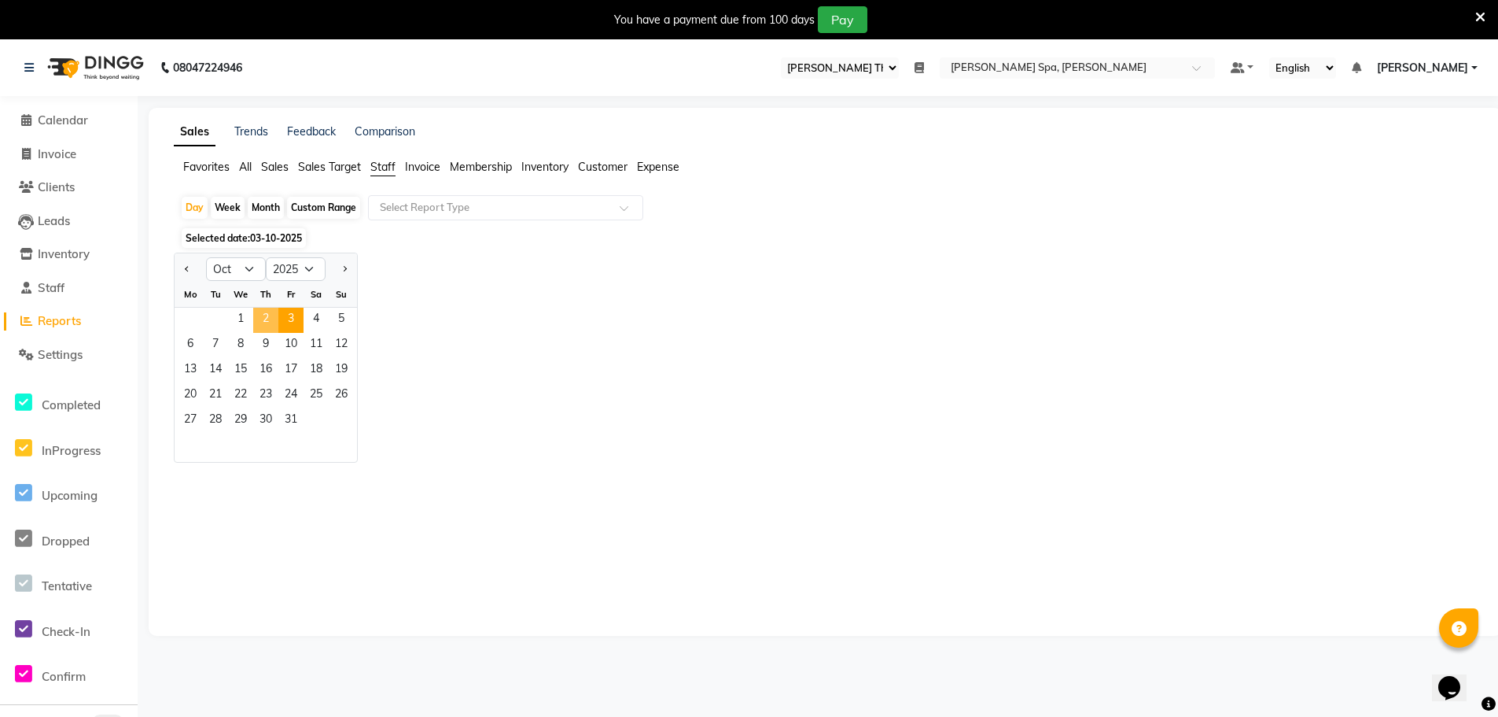
click at [257, 315] on span "2" at bounding box center [265, 320] width 25 height 25
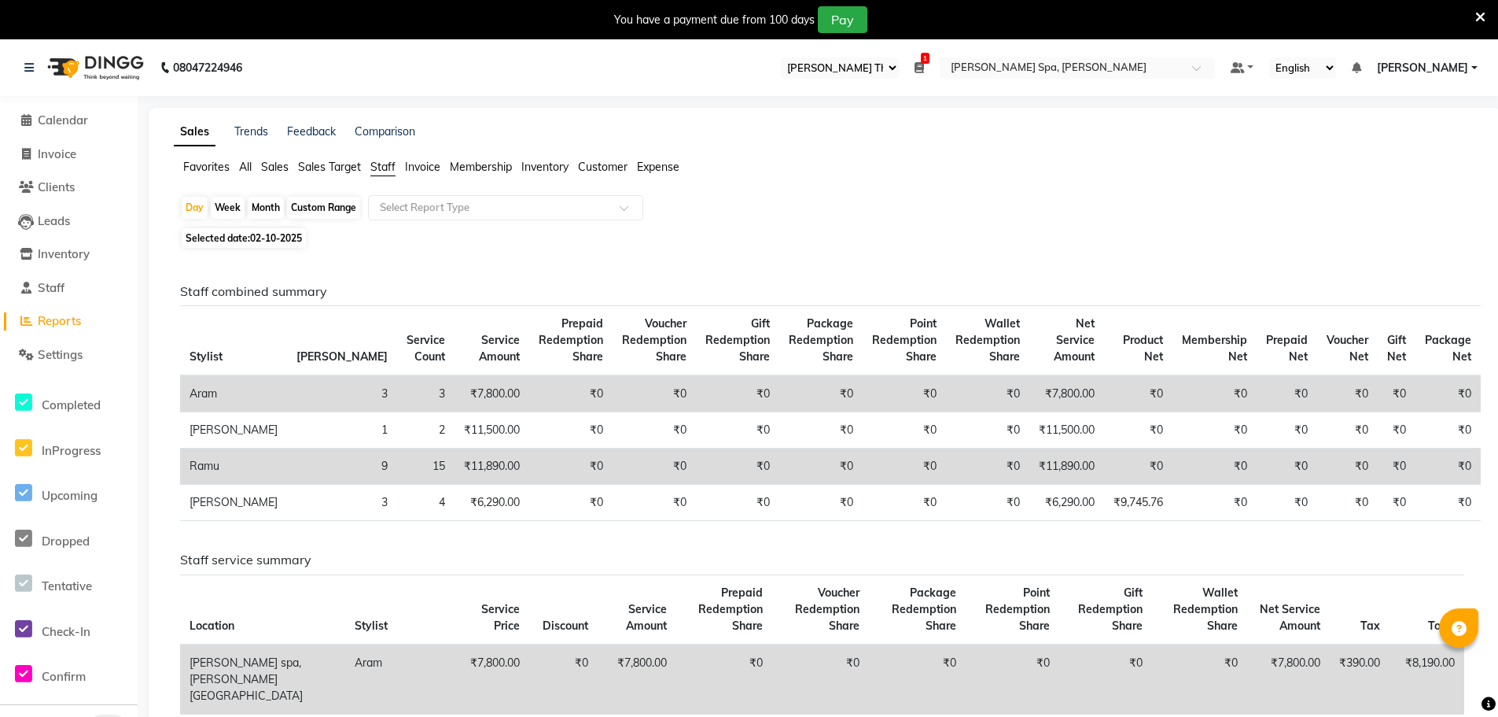
click at [73, 107] on li "Calendar" at bounding box center [69, 121] width 138 height 34
click at [66, 120] on span "Calendar" at bounding box center [63, 119] width 50 height 15
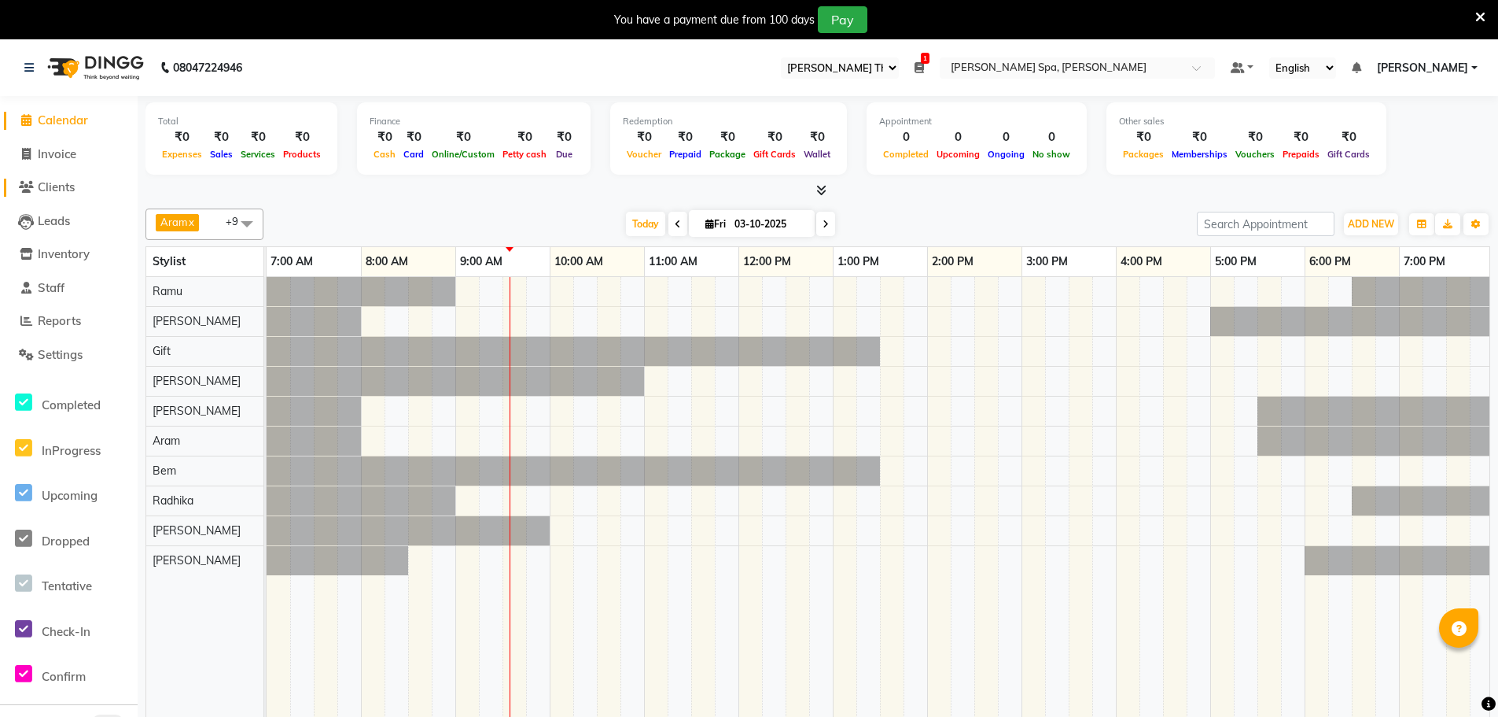
click at [46, 181] on span "Clients" at bounding box center [56, 186] width 37 height 15
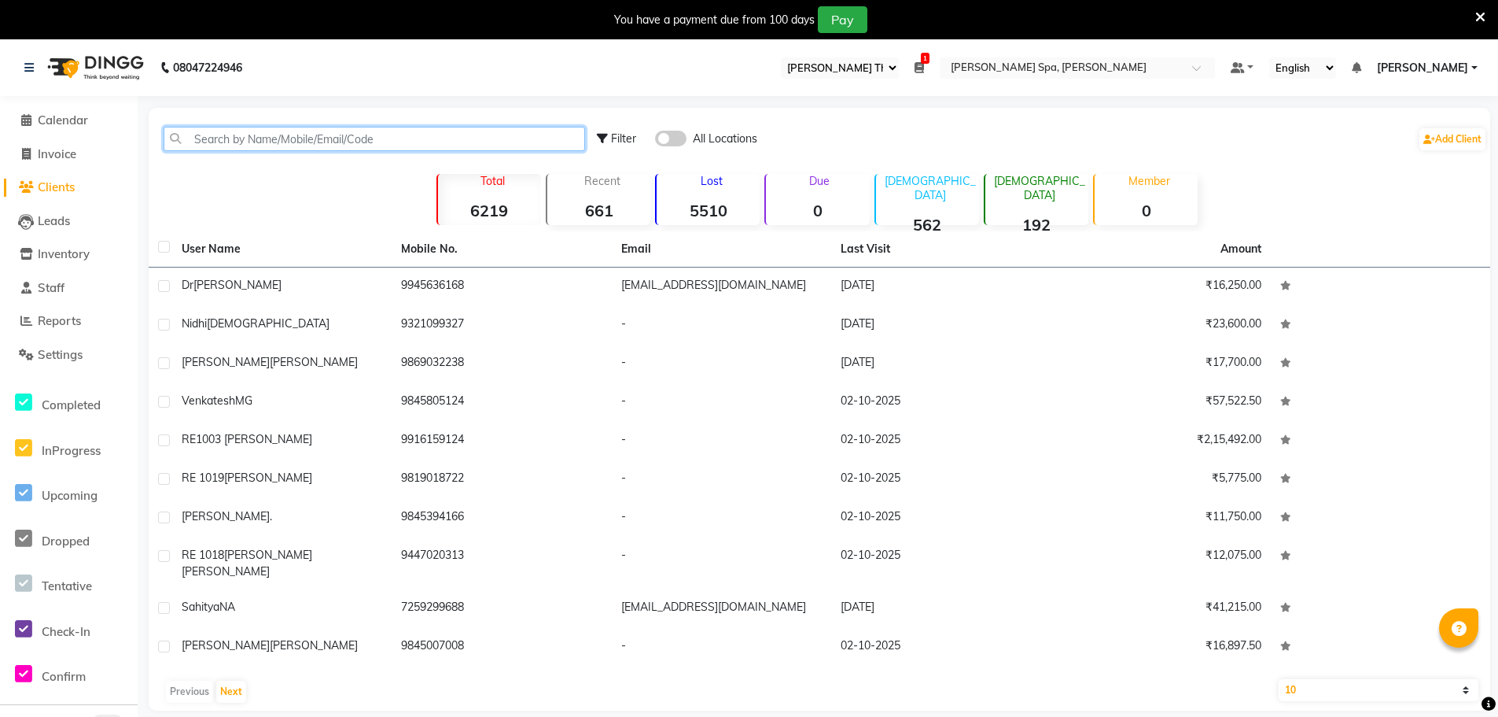
click at [348, 134] on input "text" at bounding box center [375, 139] width 422 height 24
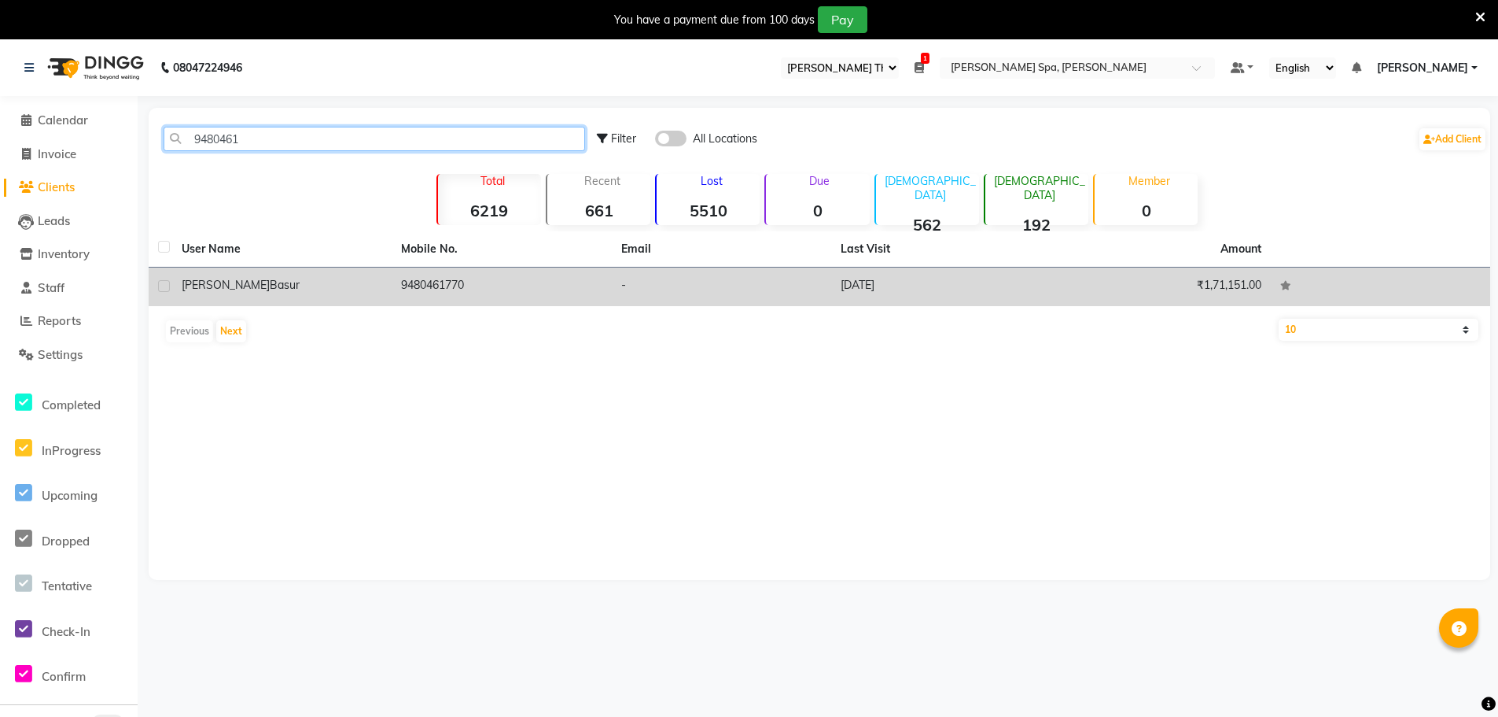
type input "9480461"
click at [323, 293] on div "Raghavendra Basur" at bounding box center [282, 285] width 201 height 17
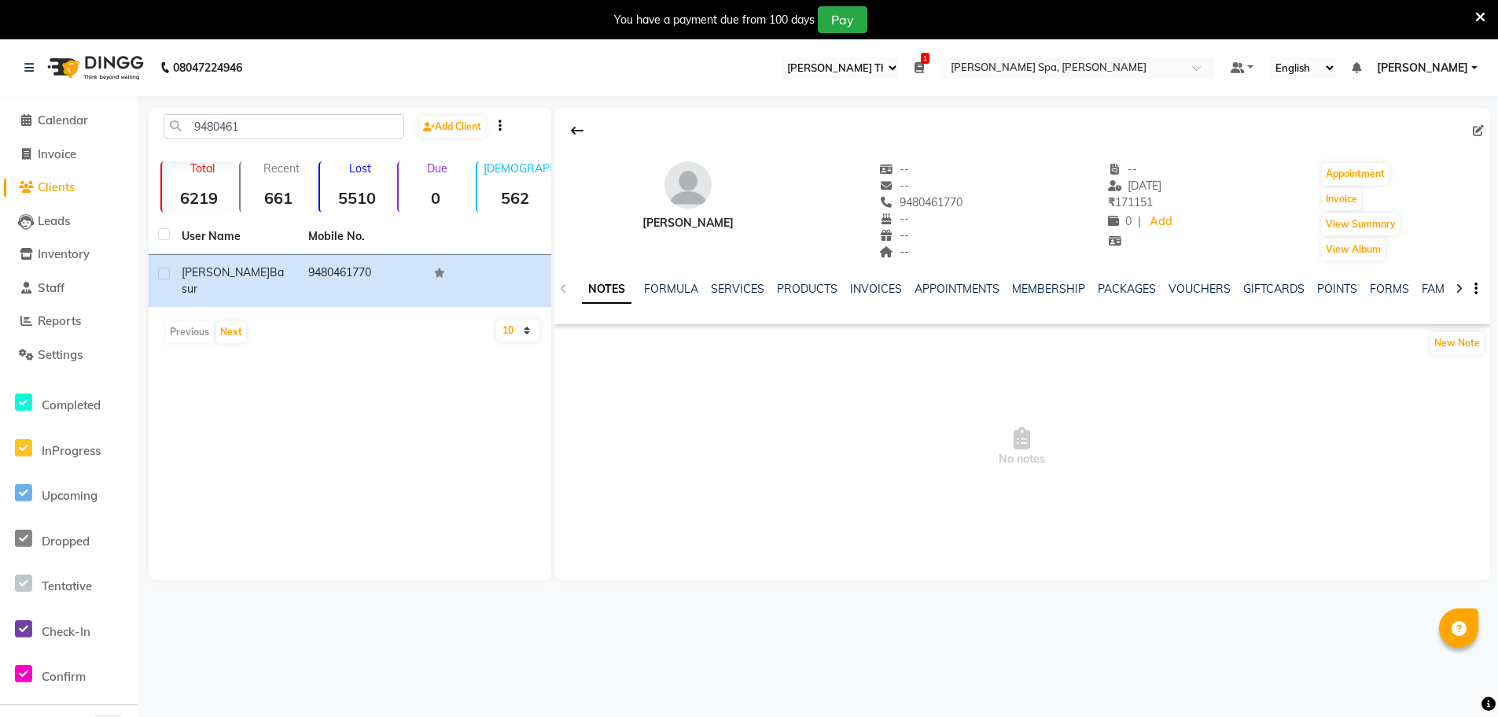
click at [1474, 132] on icon at bounding box center [1478, 130] width 11 height 11
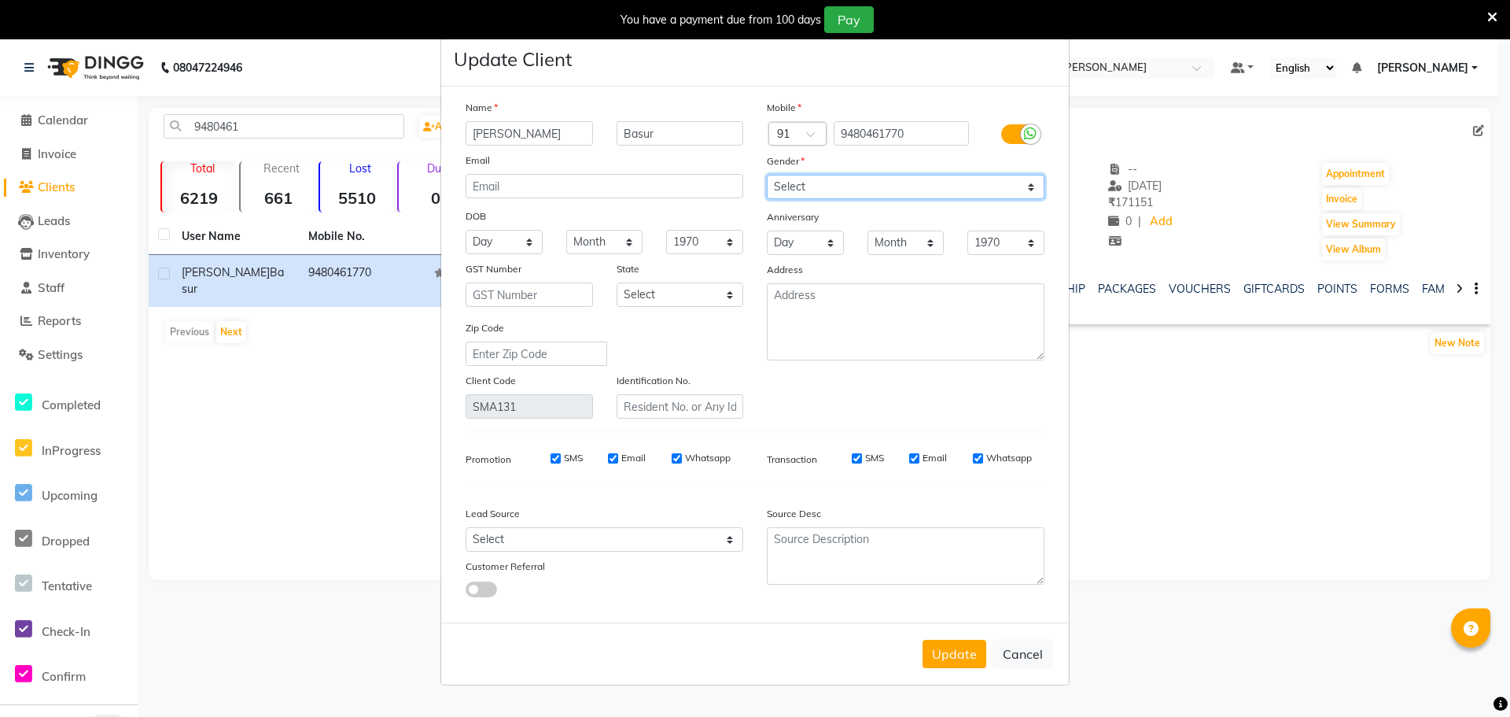
click at [867, 182] on select "Select Male Female Other Prefer Not To Say" at bounding box center [906, 187] width 278 height 24
select select "male"
click at [767, 175] on select "Select Male Female Other Prefer Not To Say" at bounding box center [906, 187] width 278 height 24
click at [958, 647] on button "Update" at bounding box center [955, 653] width 64 height 28
select select
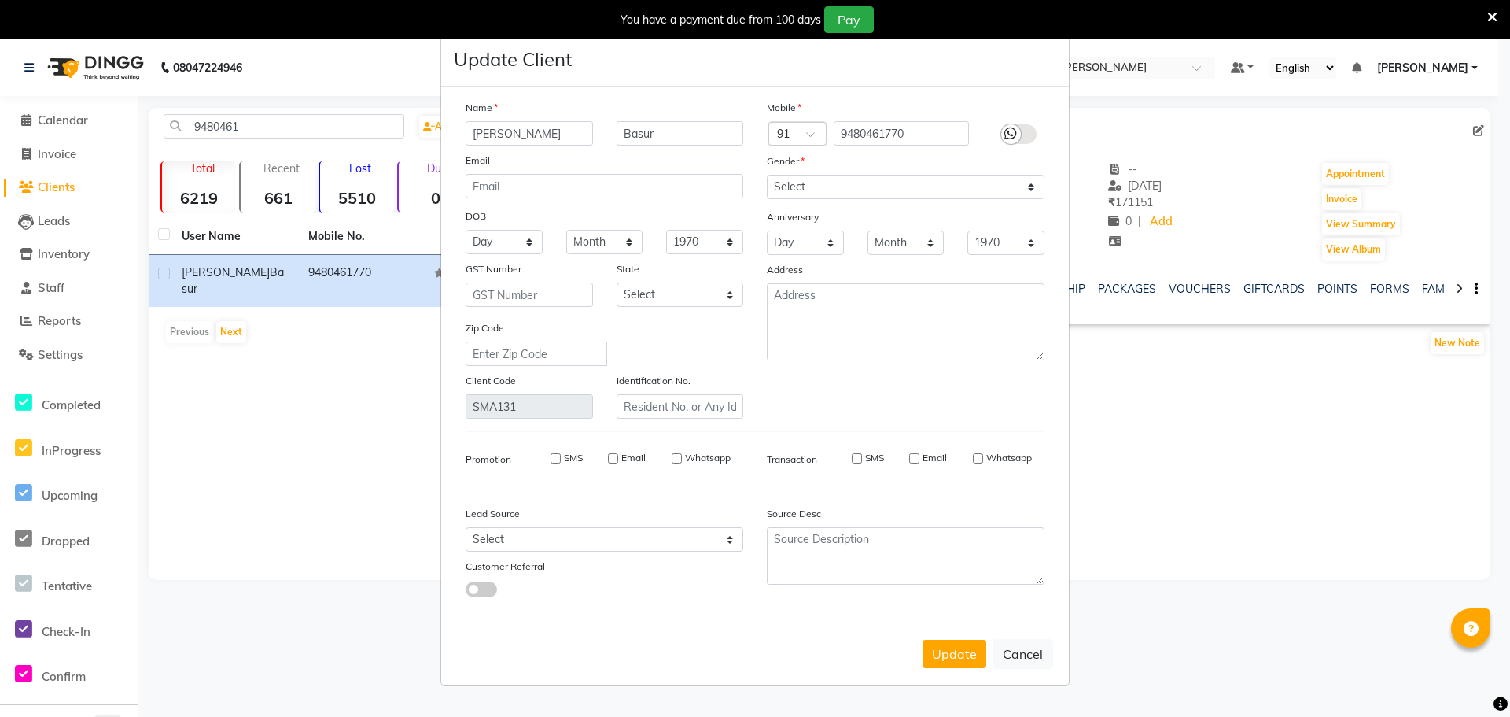
select select
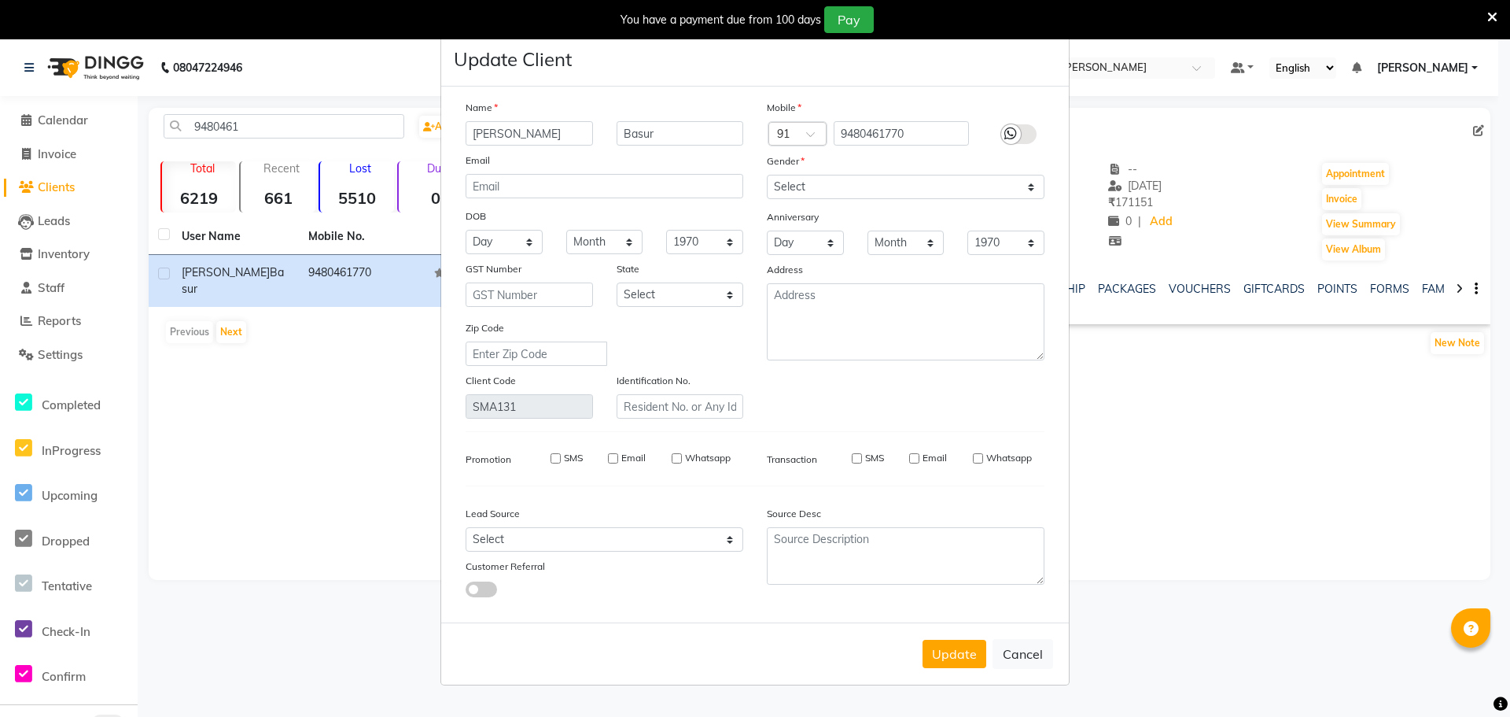
select select
checkbox input "false"
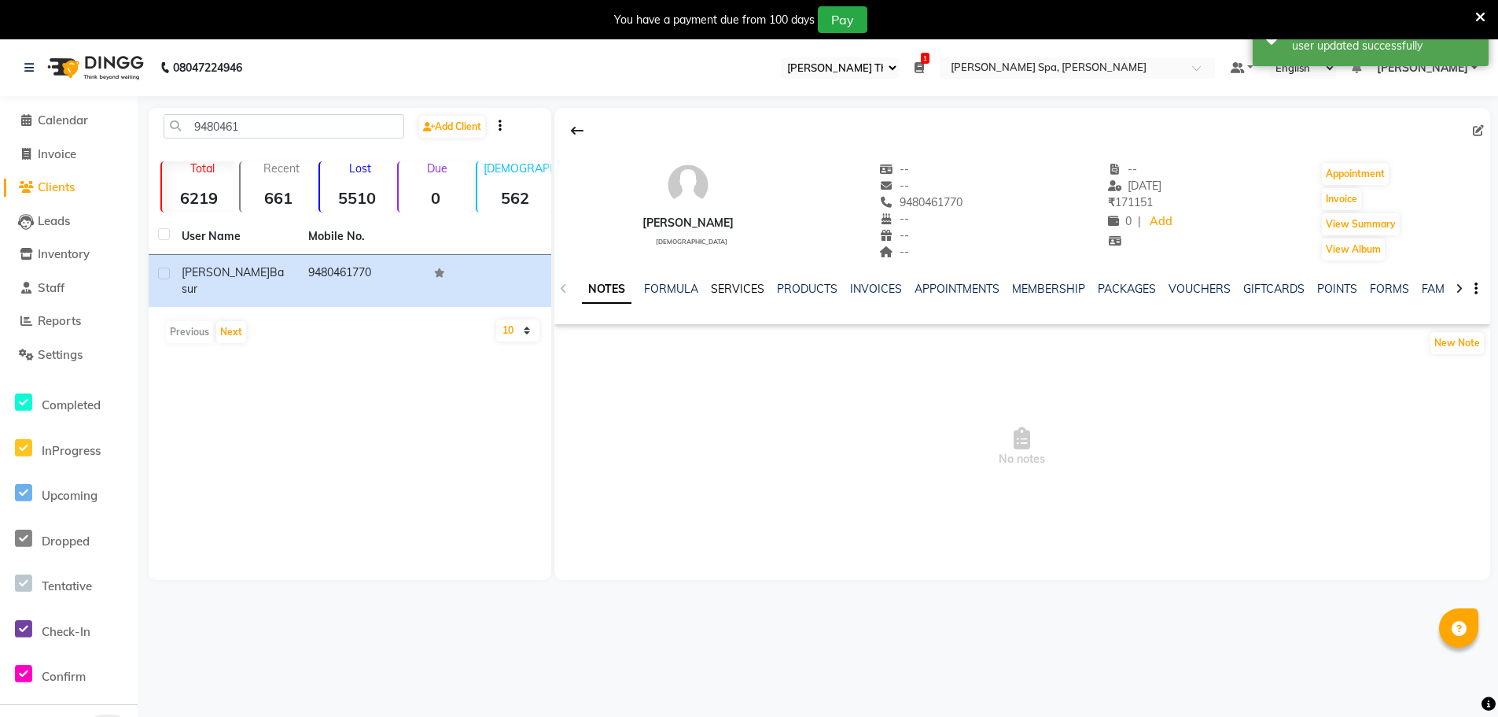
click at [746, 287] on link "SERVICES" at bounding box center [737, 289] width 53 height 14
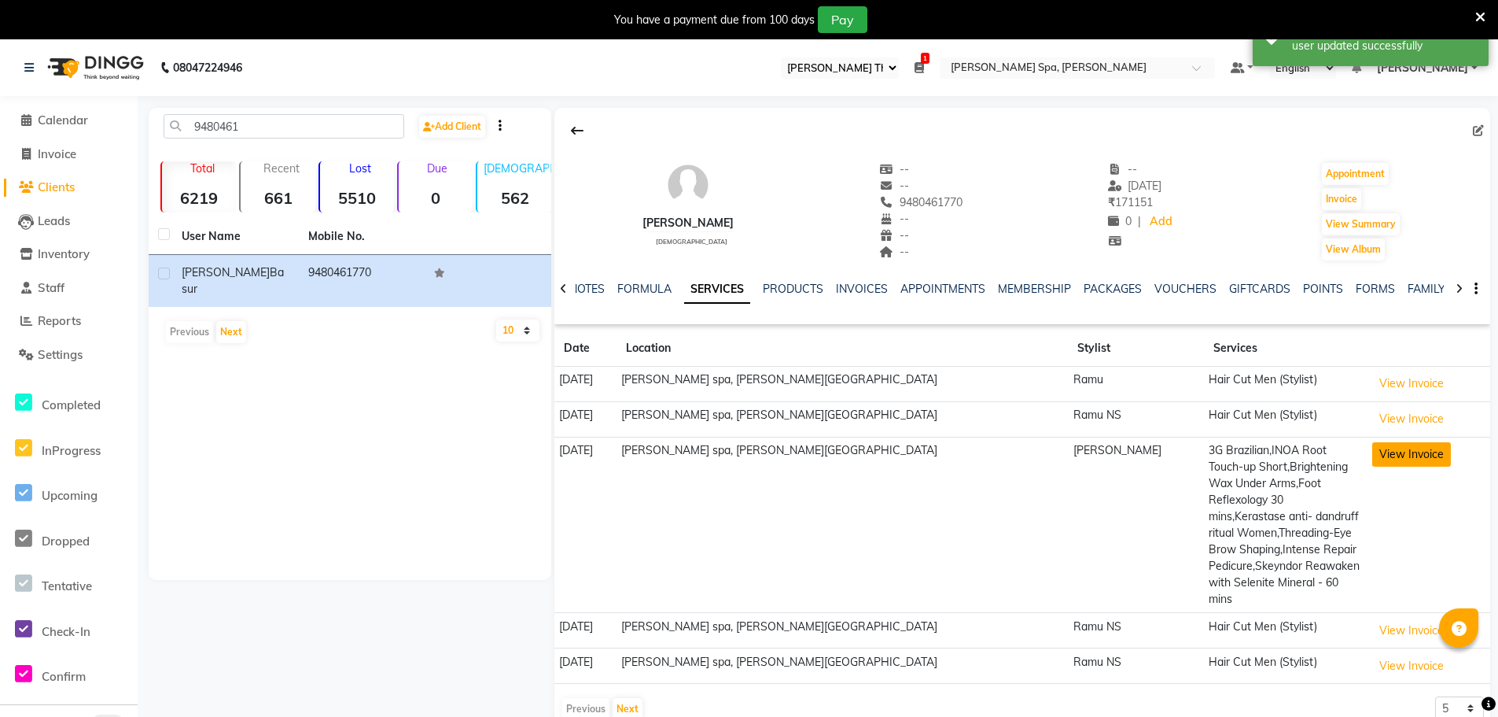
click at [1373, 455] on button "View Invoice" at bounding box center [1412, 454] width 79 height 24
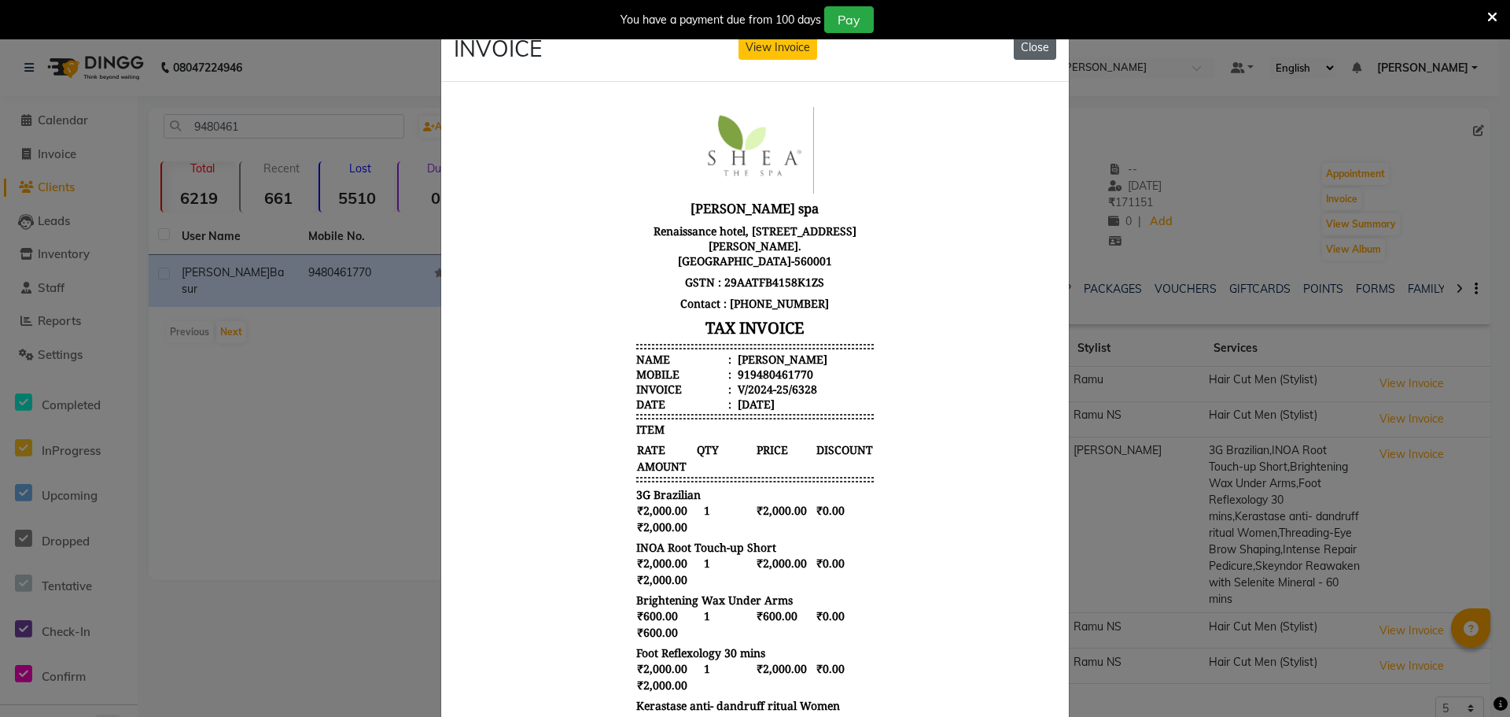
click at [1028, 53] on button "Close" at bounding box center [1035, 47] width 42 height 24
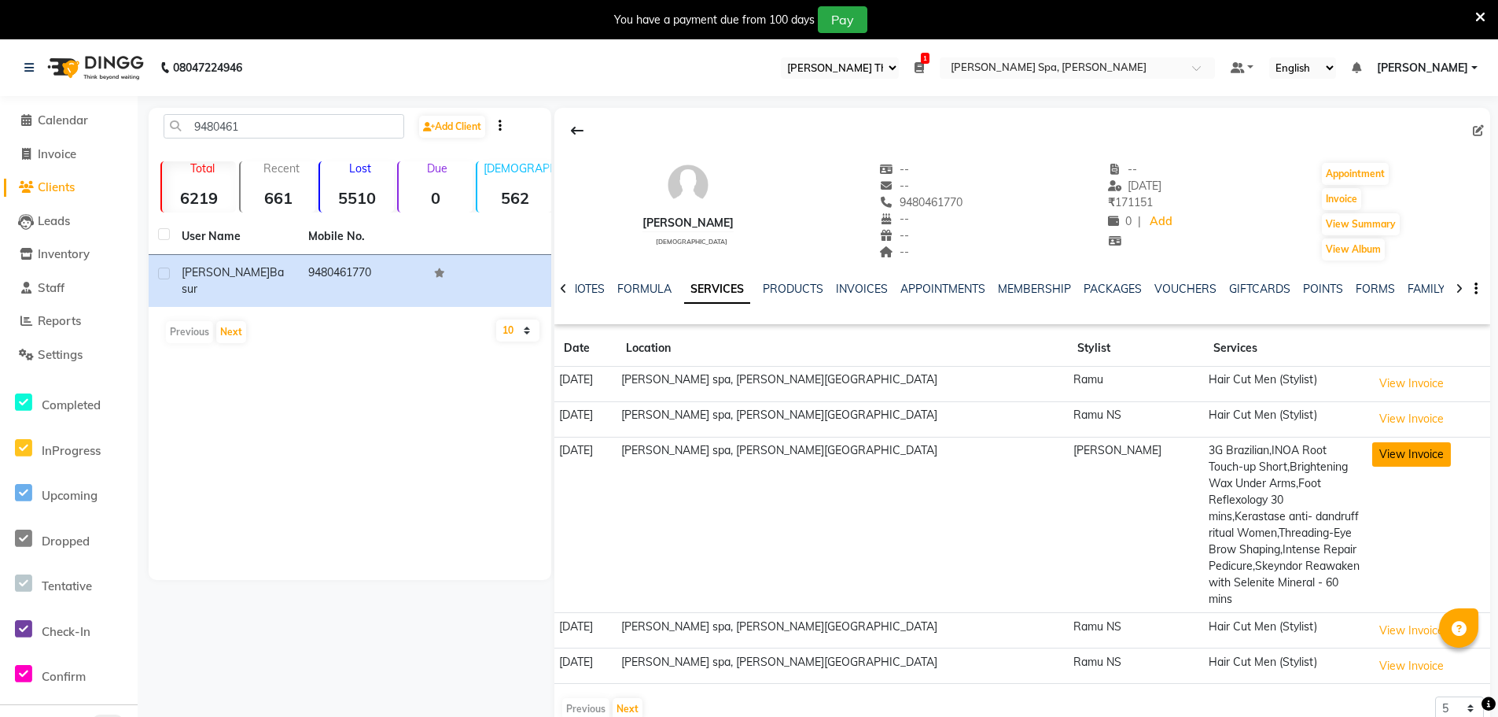
click at [1373, 446] on button "View Invoice" at bounding box center [1412, 454] width 79 height 24
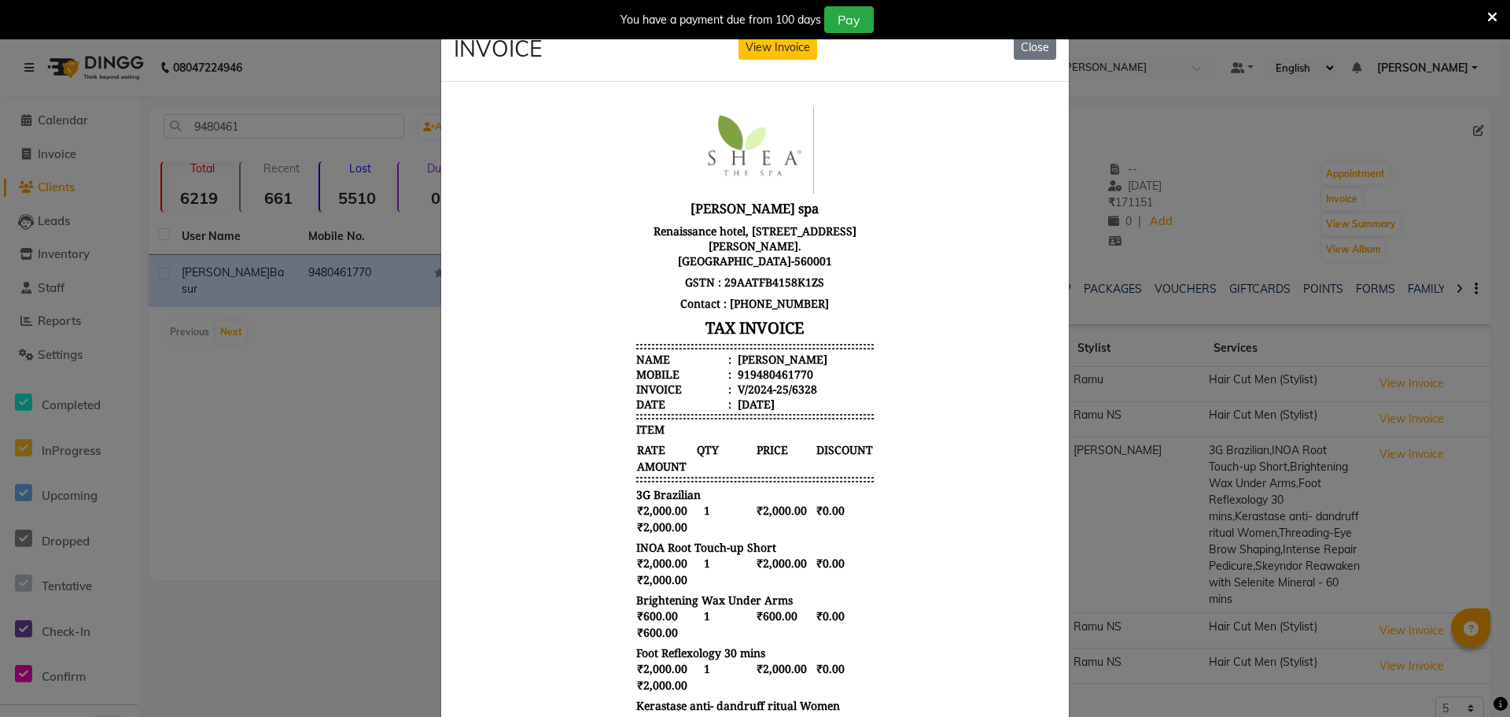
scroll to position [236, 0]
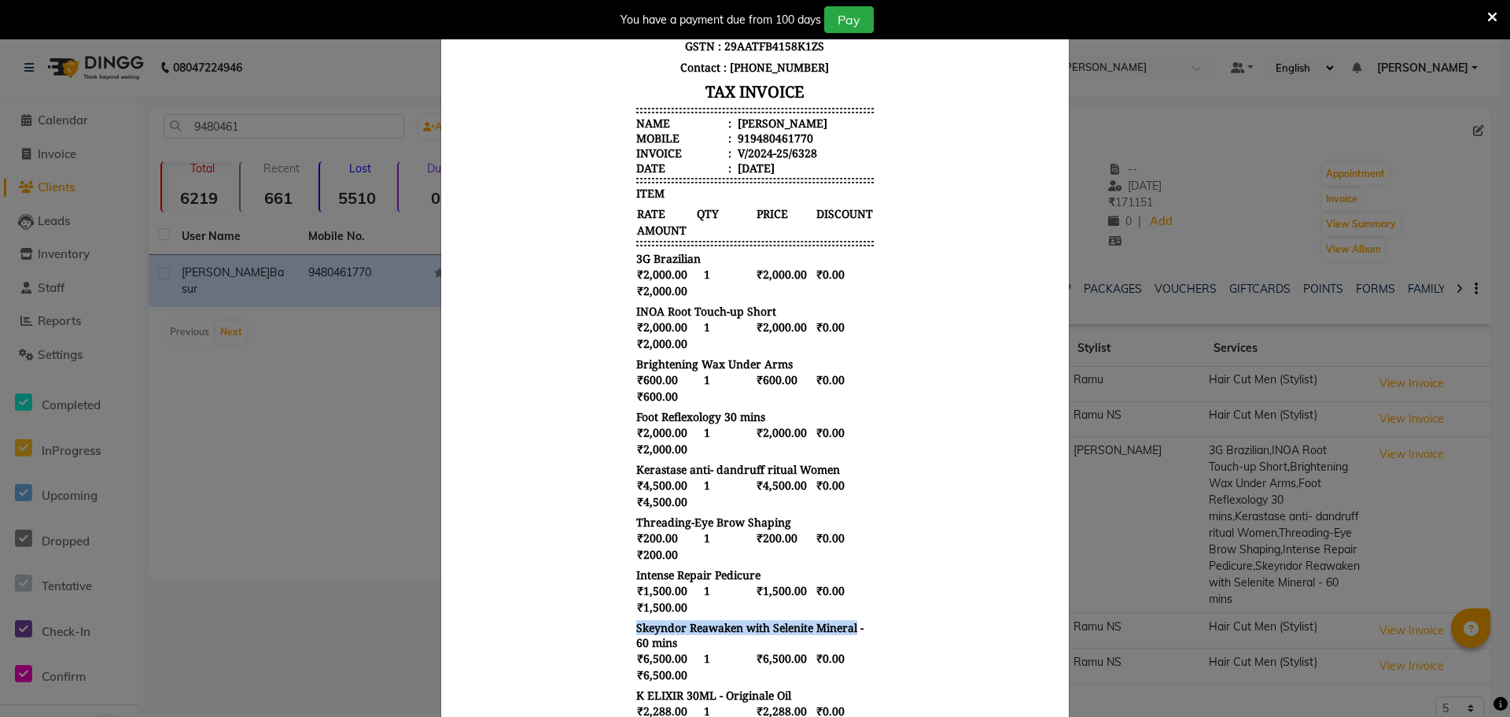
drag, startPoint x: 625, startPoint y: 614, endPoint x: 846, endPoint y: 618, distance: 221.1
click at [846, 620] on span "Skeyndor Reawaken with Selenite Mineral - 60 mins" at bounding box center [755, 635] width 238 height 30
copy span "Skeyndor Reawaken with Selenite Mineral"
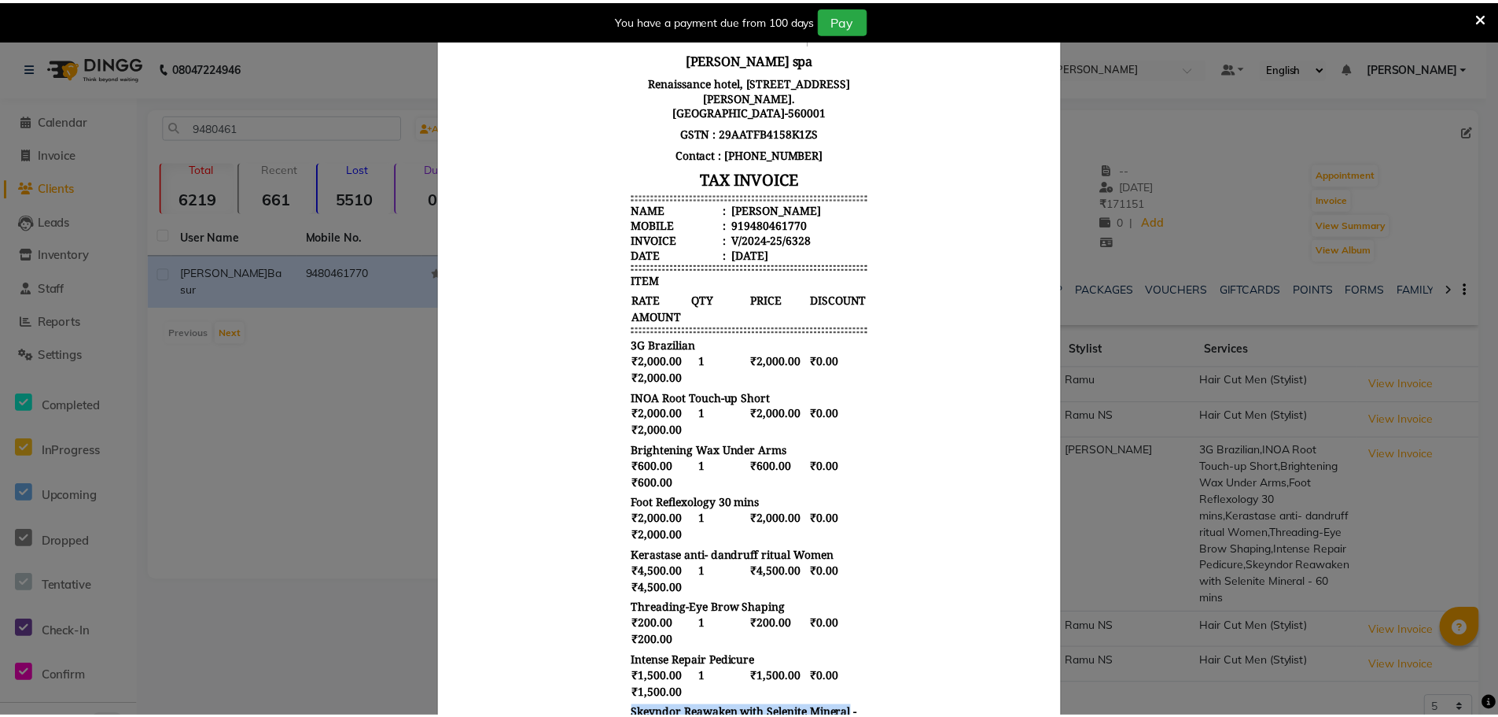
scroll to position [0, 0]
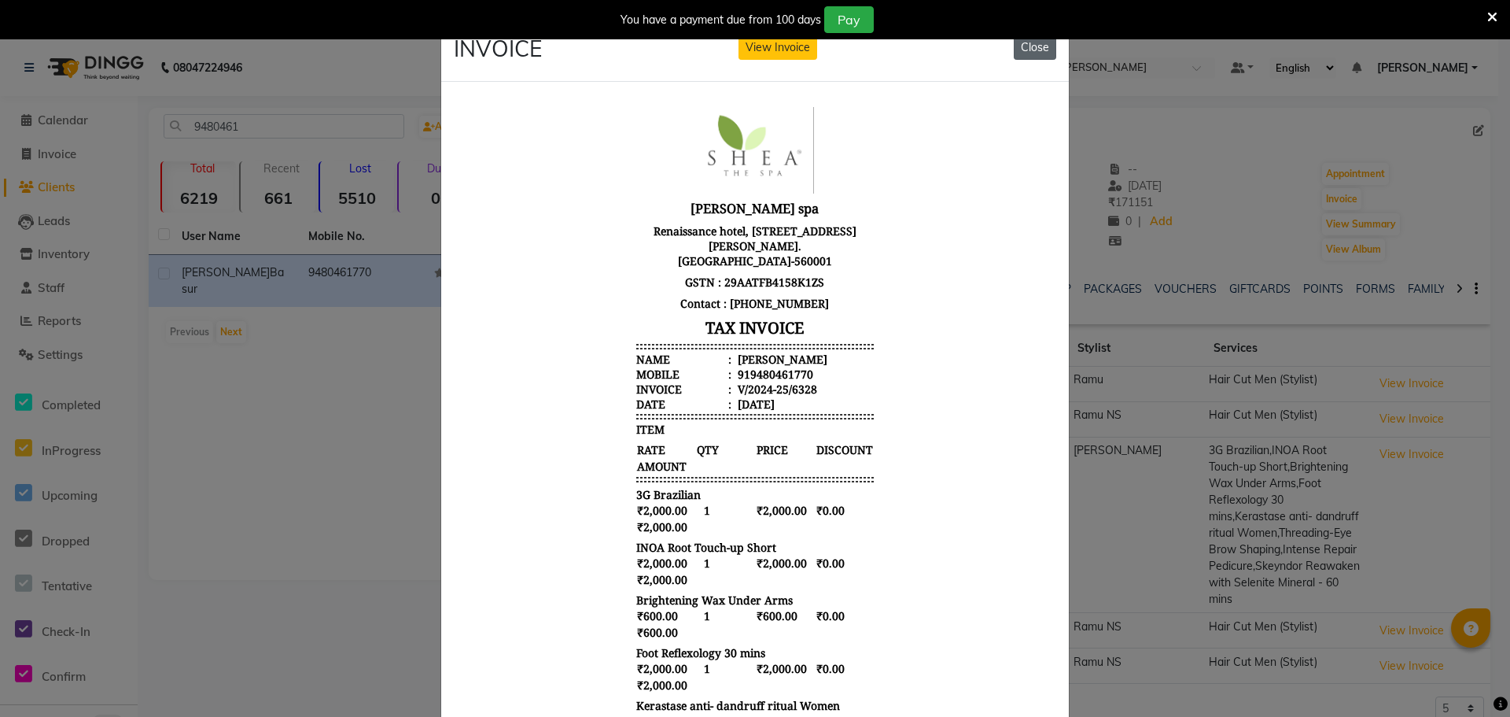
click at [1035, 50] on button "Close" at bounding box center [1035, 47] width 42 height 24
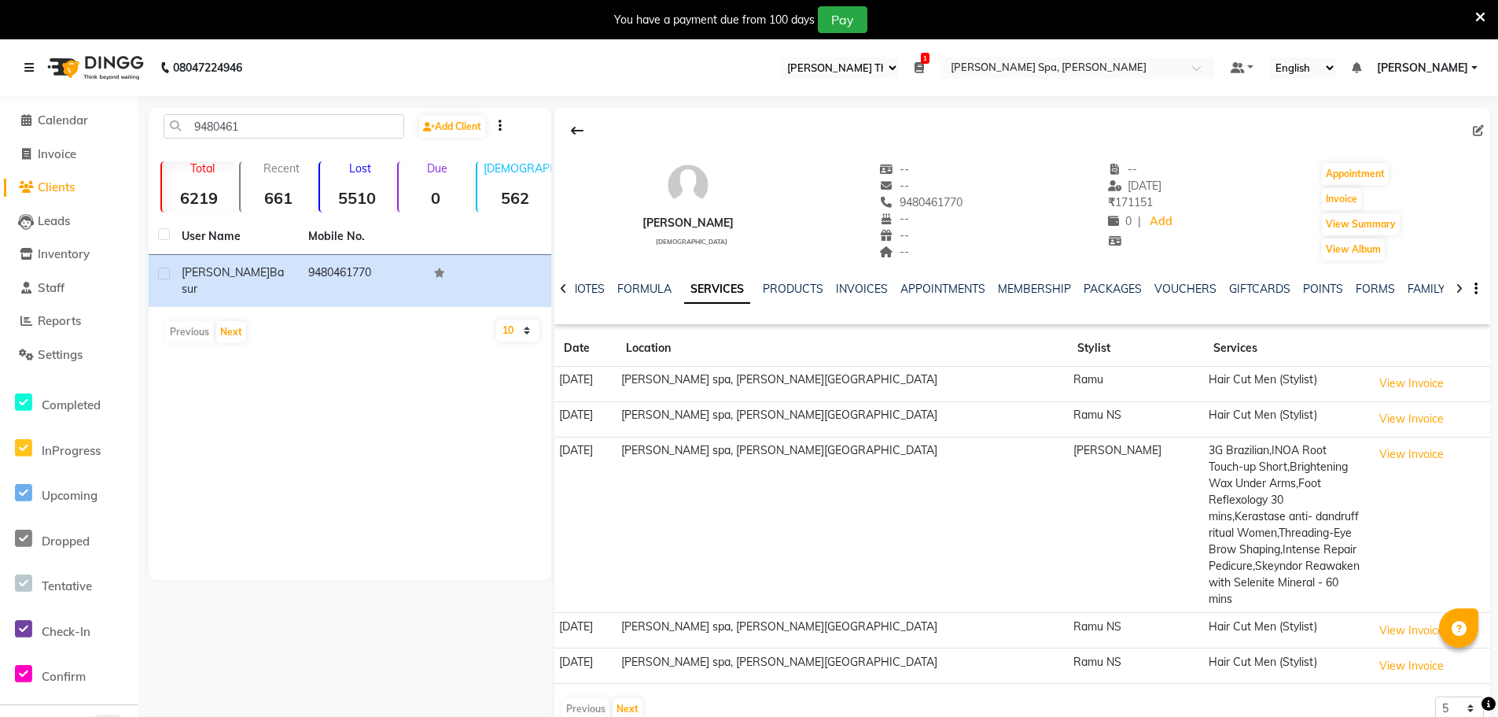
click at [29, 68] on icon at bounding box center [28, 67] width 9 height 11
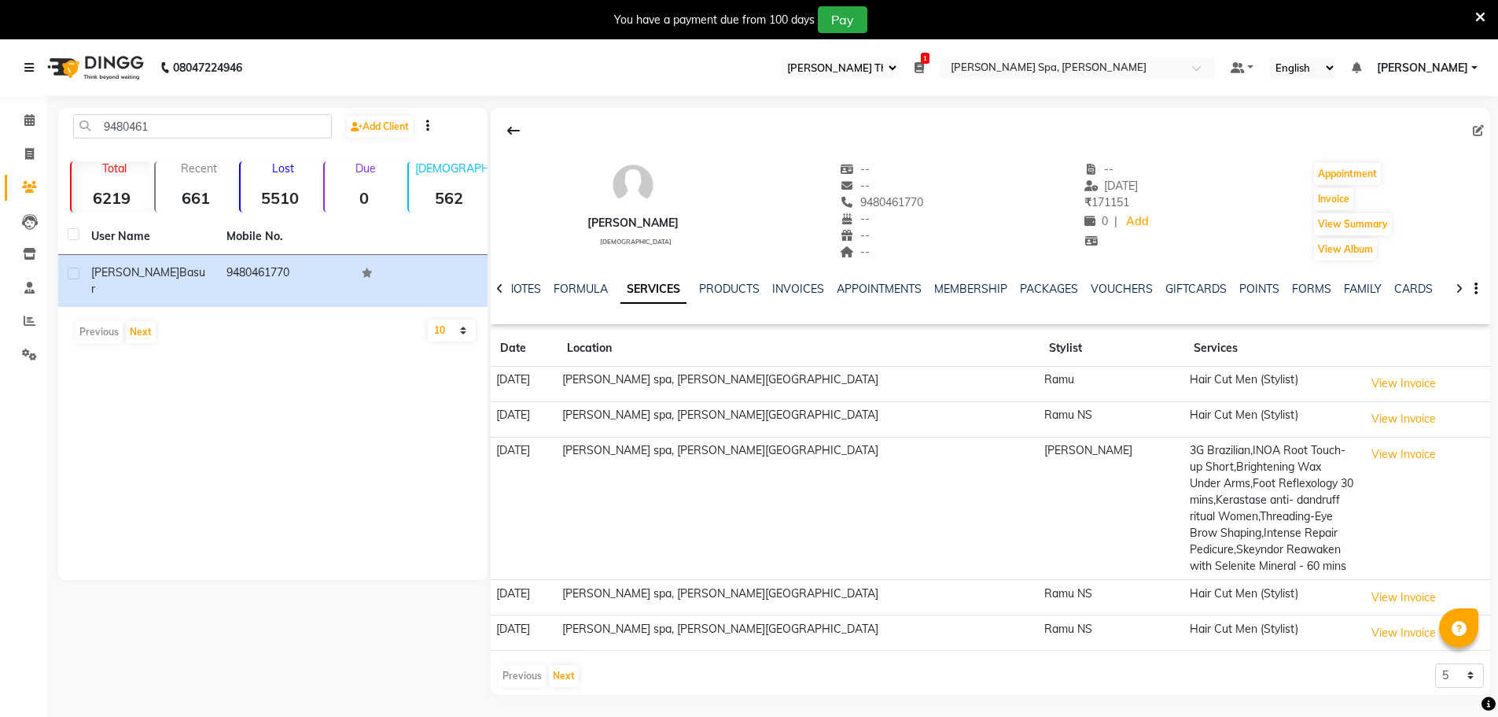
click at [30, 67] on icon at bounding box center [28, 67] width 9 height 11
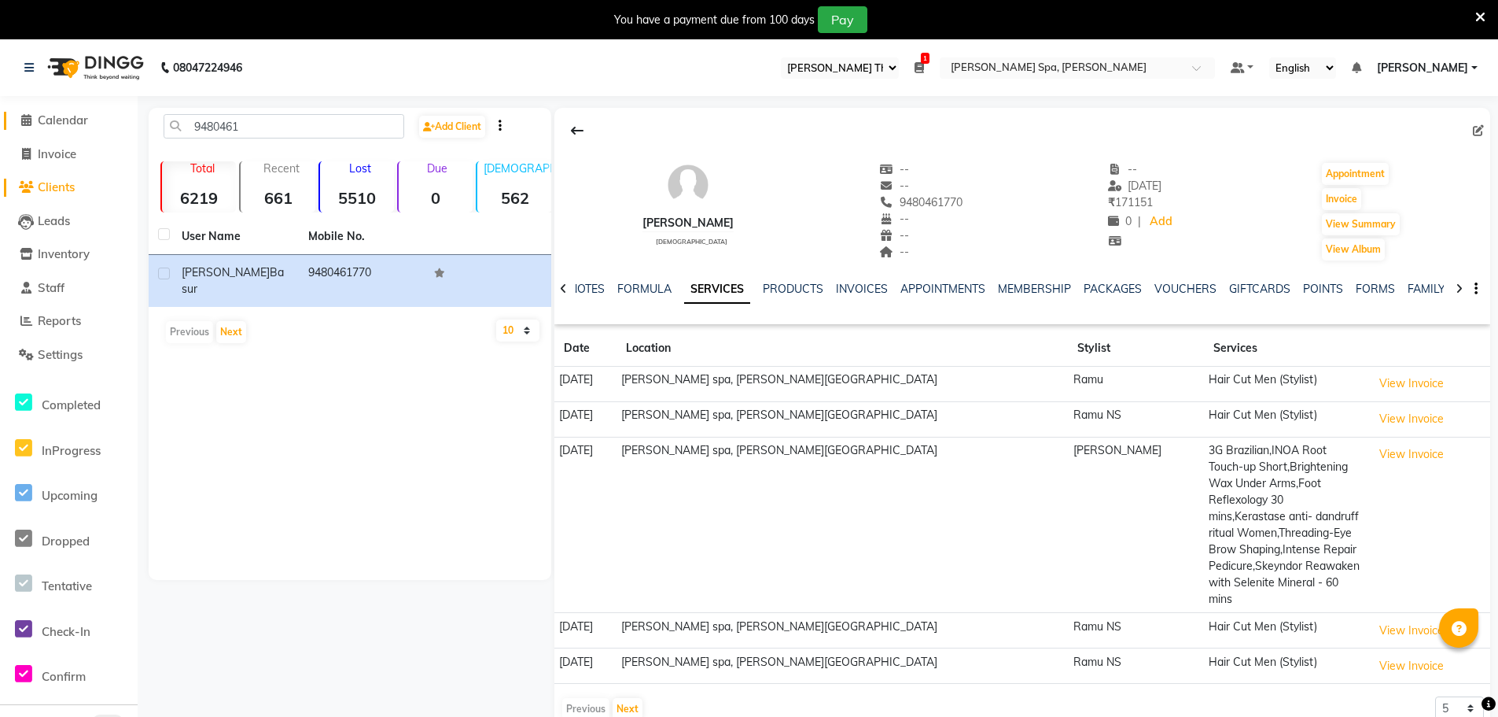
click at [50, 118] on span "Calendar" at bounding box center [63, 119] width 50 height 15
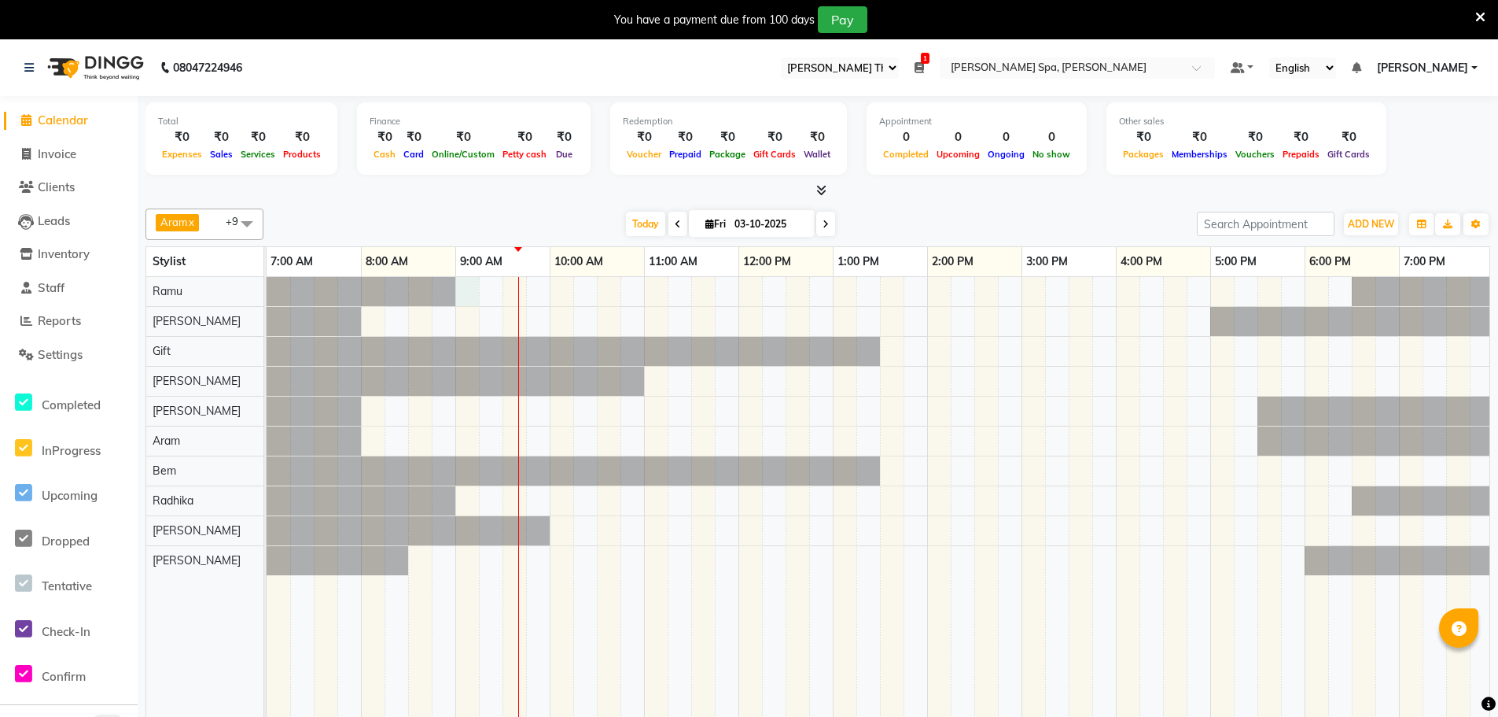
click at [463, 286] on div at bounding box center [1069, 508] width 1605 height 463
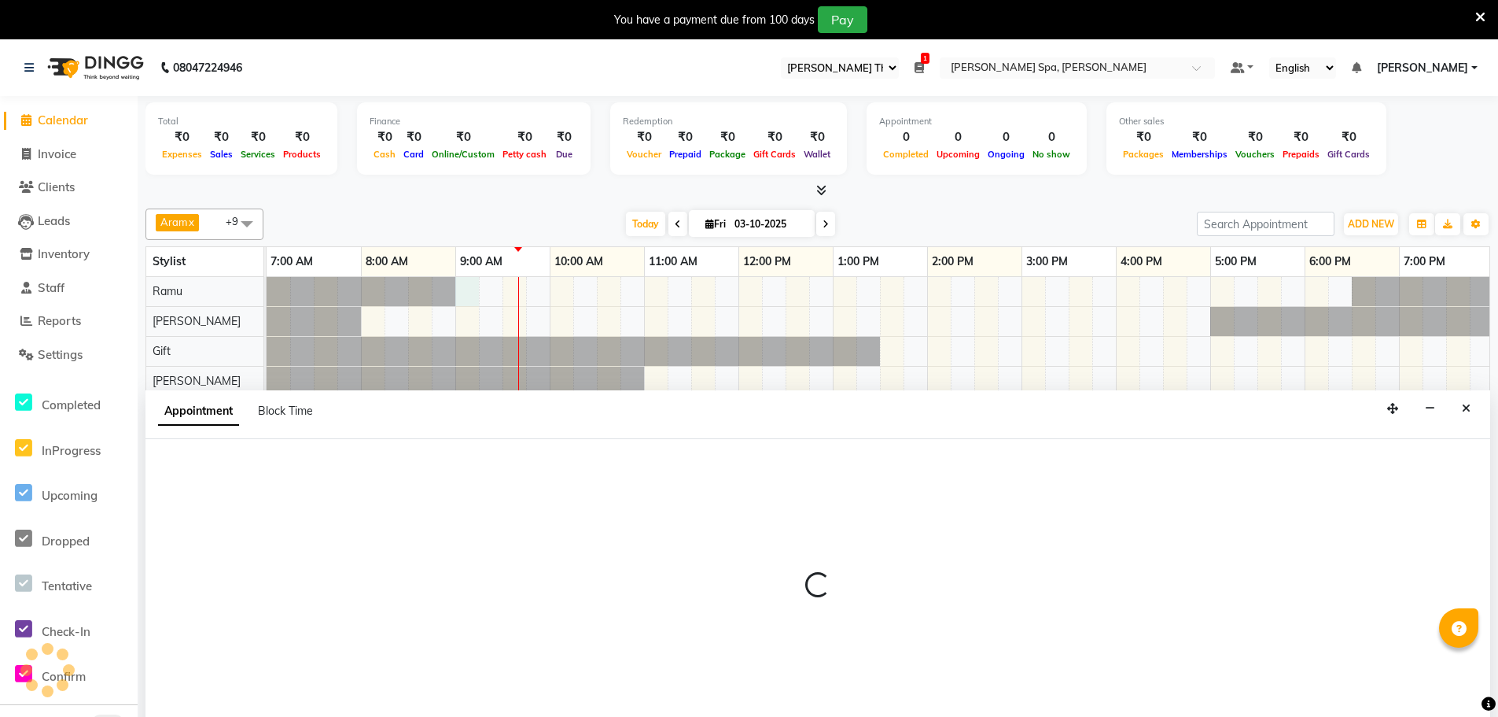
scroll to position [39, 0]
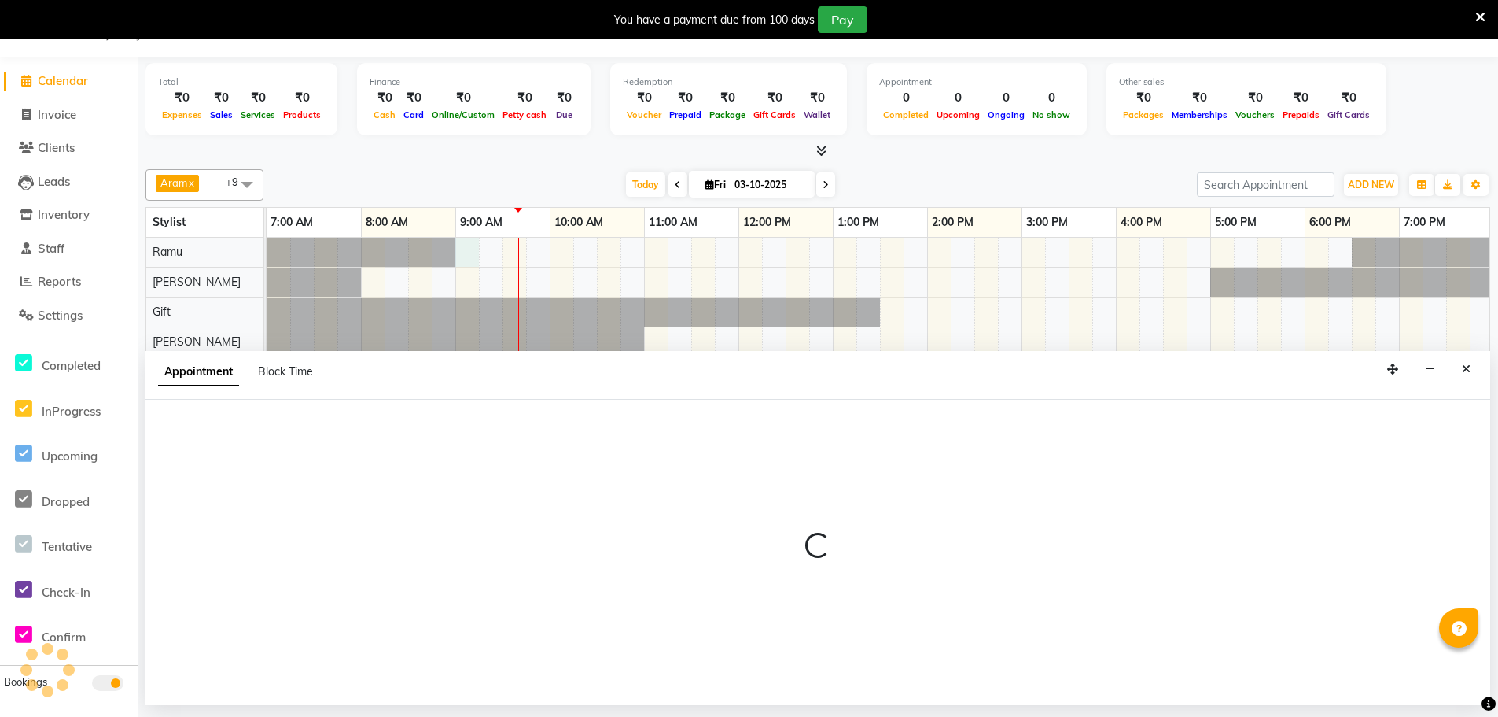
select select "84952"
select select "tentative"
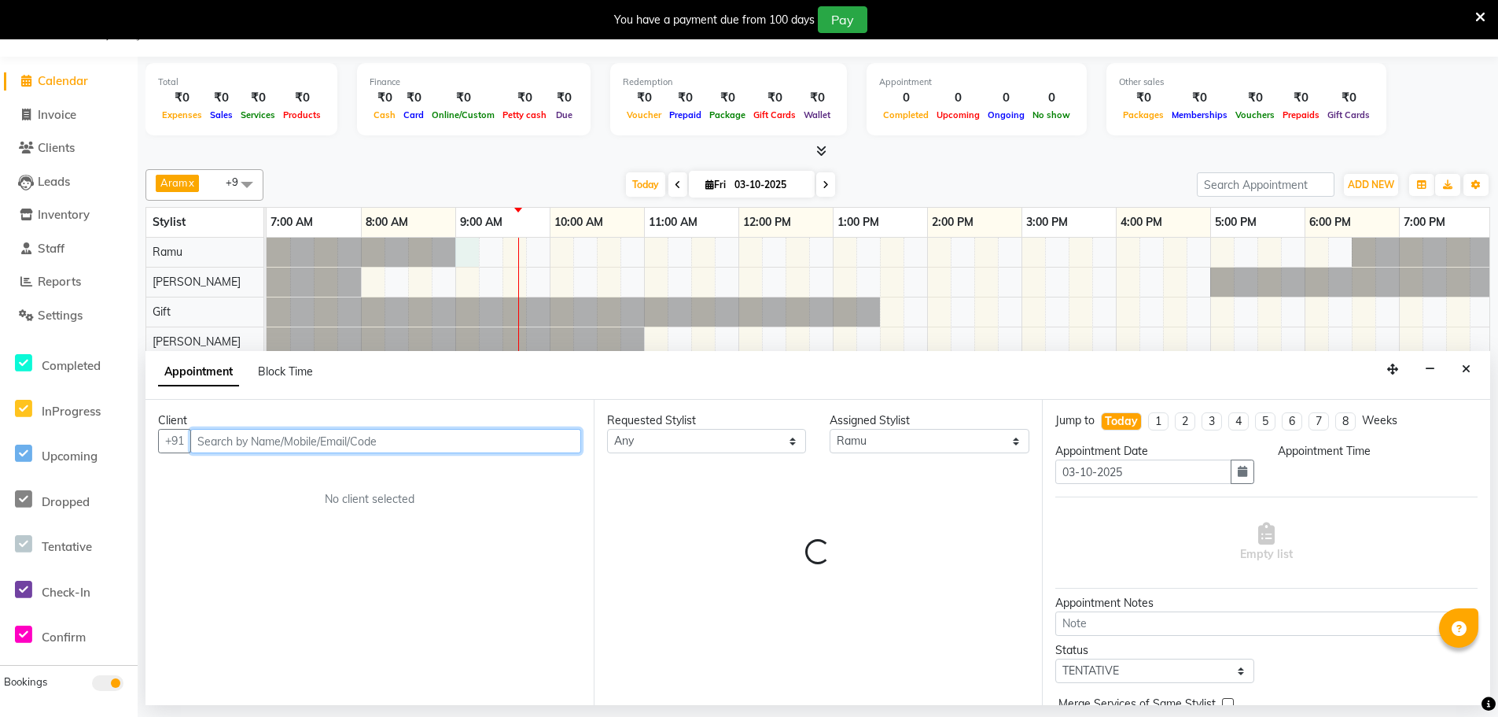
select select "540"
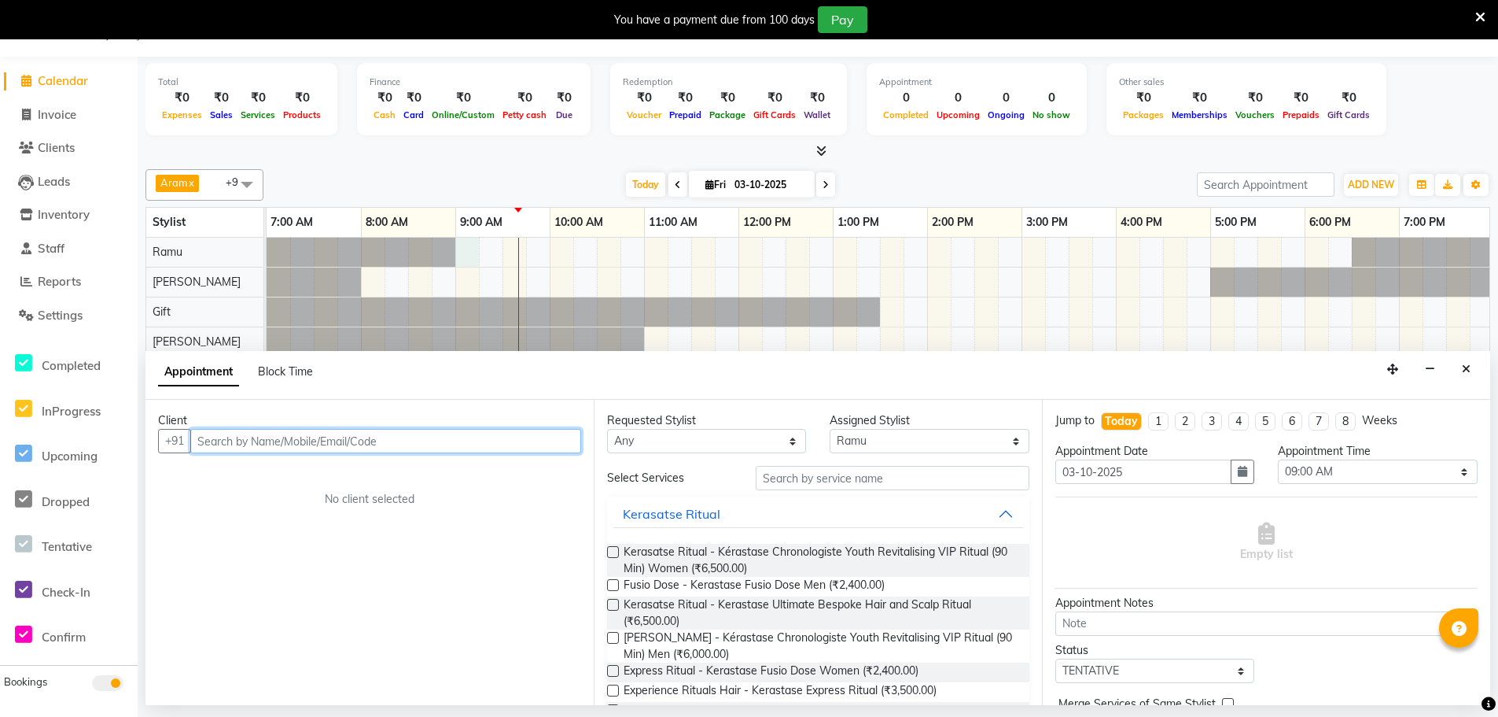
click at [256, 439] on input "text" at bounding box center [385, 441] width 391 height 24
click at [1465, 371] on icon "Close" at bounding box center [1466, 368] width 9 height 11
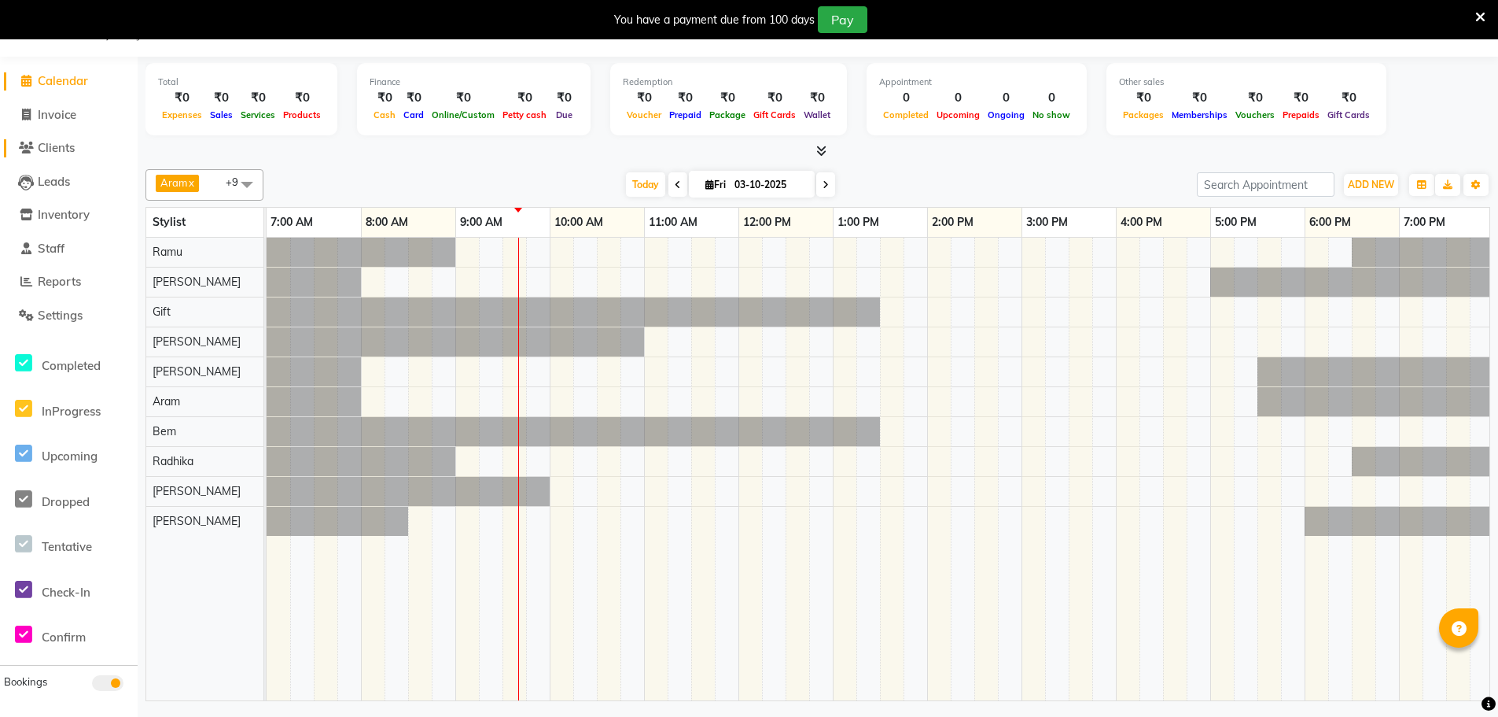
click at [73, 147] on span "Clients" at bounding box center [56, 147] width 37 height 15
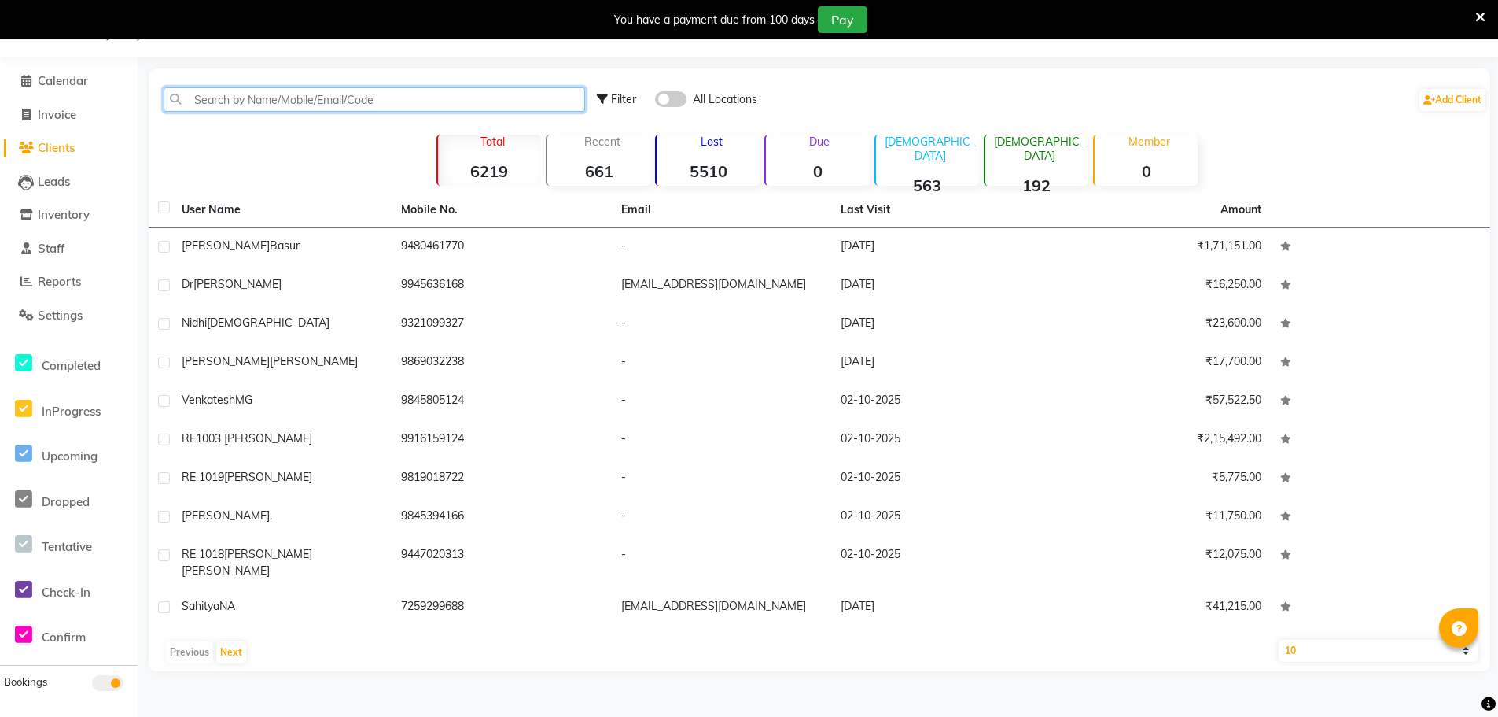
click at [251, 98] on input "text" at bounding box center [375, 99] width 422 height 24
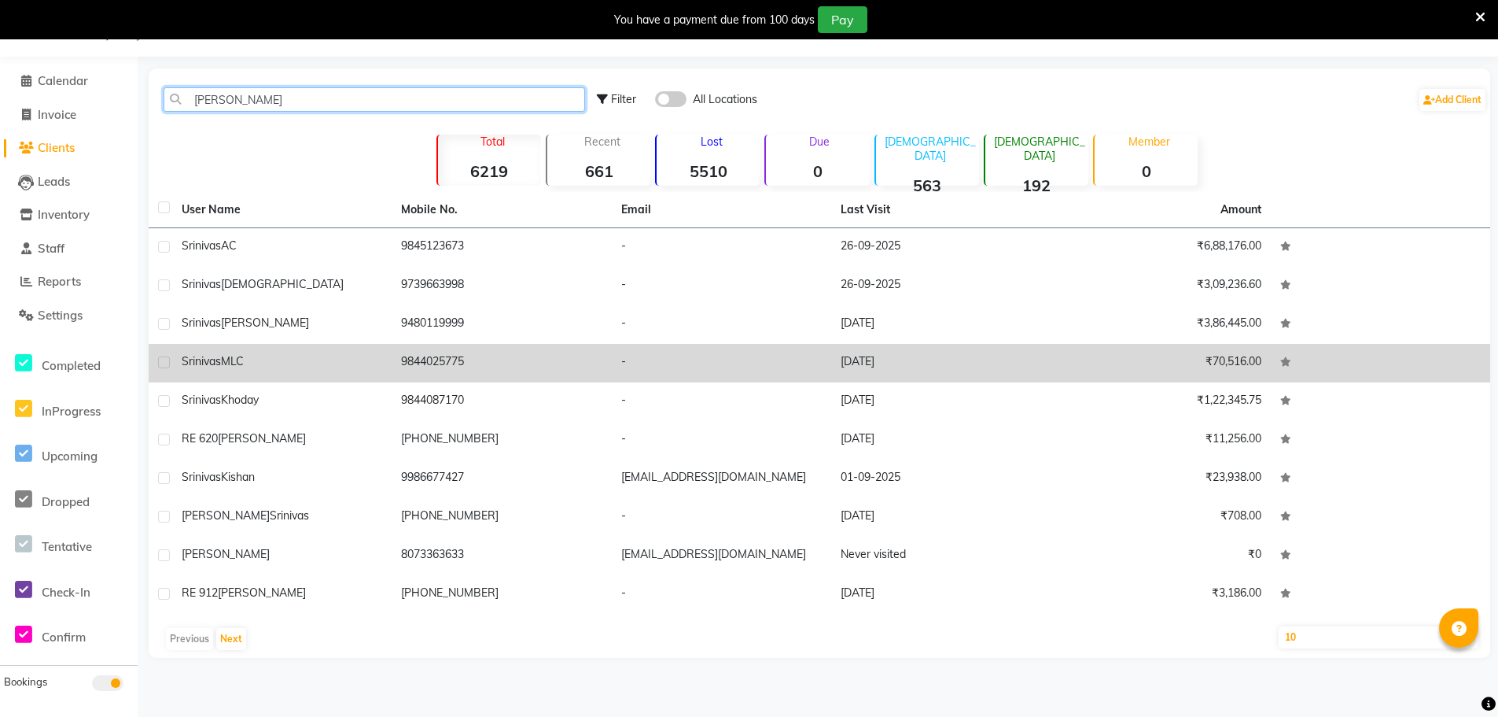
type input "srini"
click at [244, 367] on span "MLC" at bounding box center [232, 361] width 23 height 14
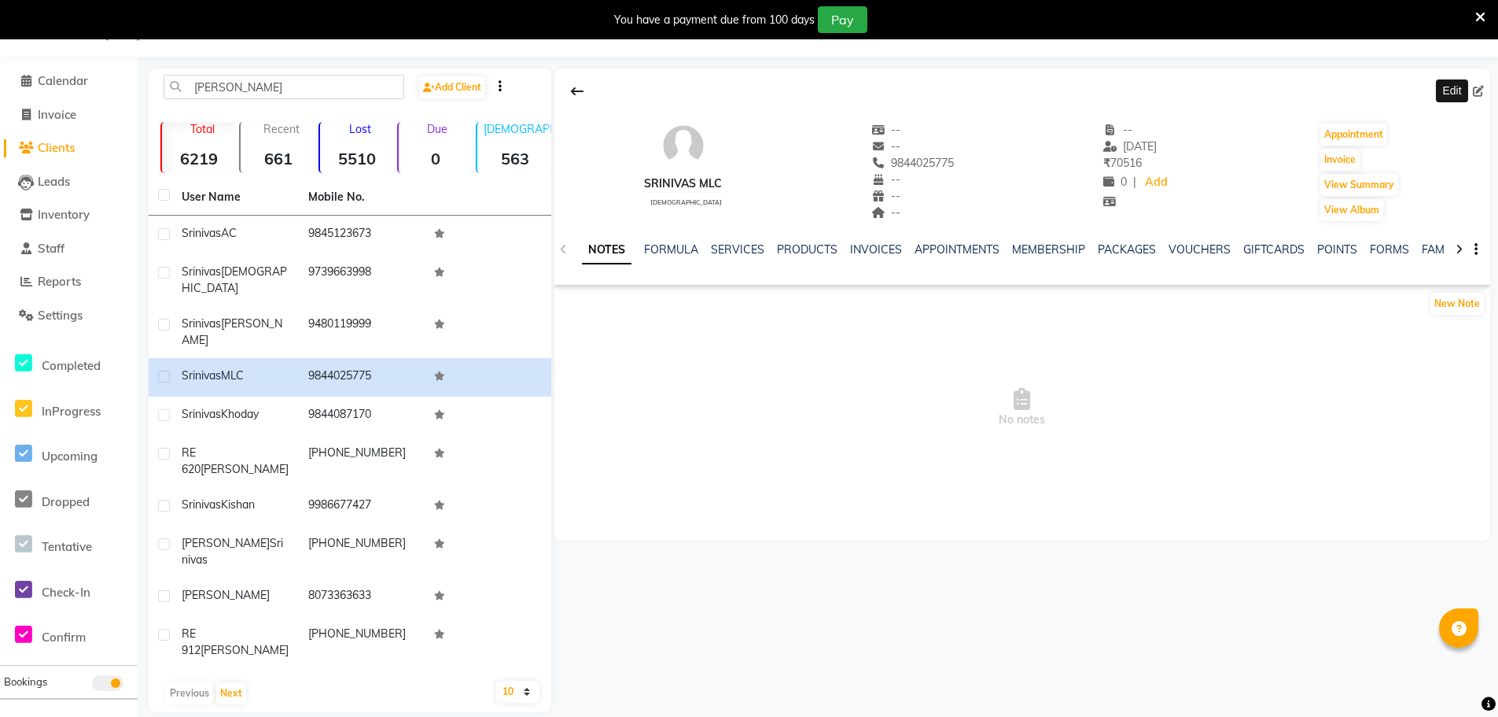
click at [1481, 87] on icon at bounding box center [1478, 91] width 11 height 11
select select "male"
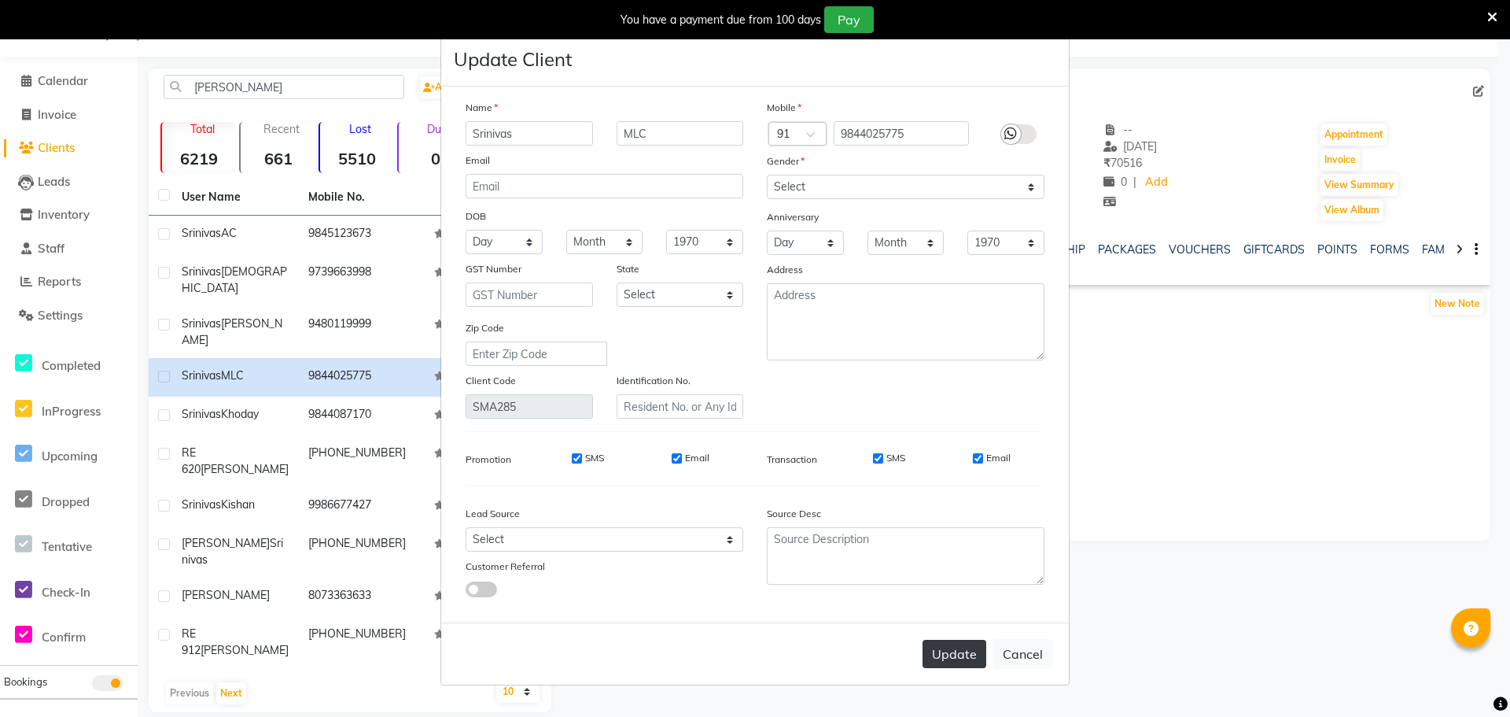
click at [962, 661] on button "Update" at bounding box center [955, 653] width 64 height 28
select select
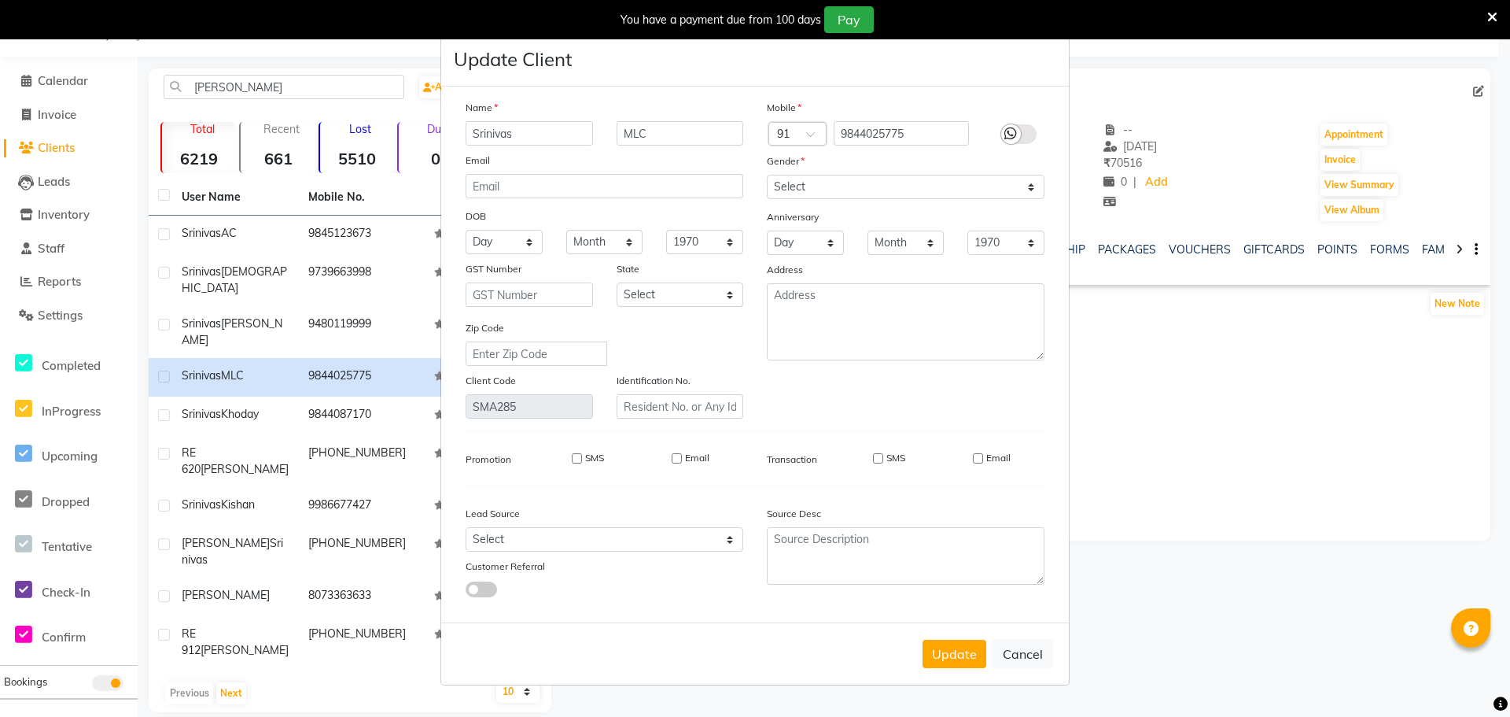
select select
checkbox input "false"
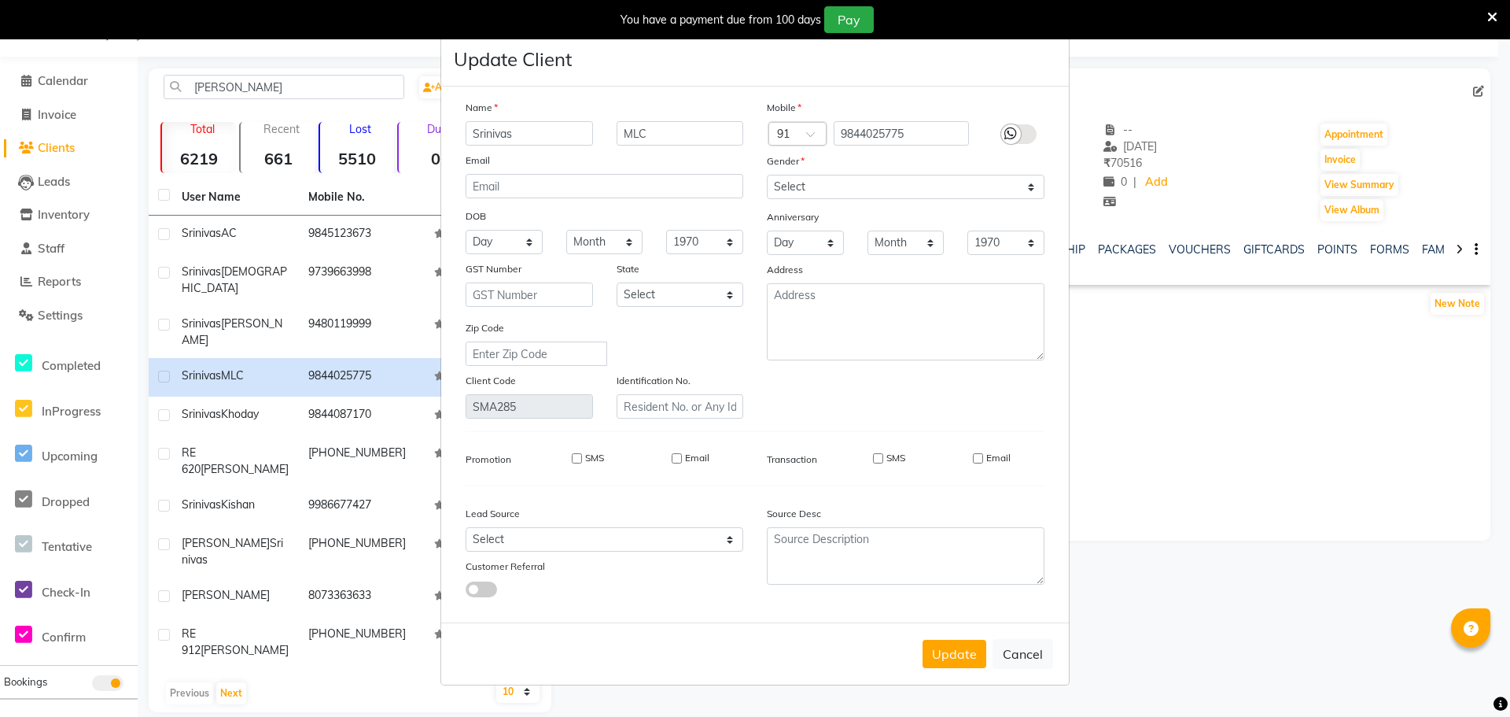
checkbox input "false"
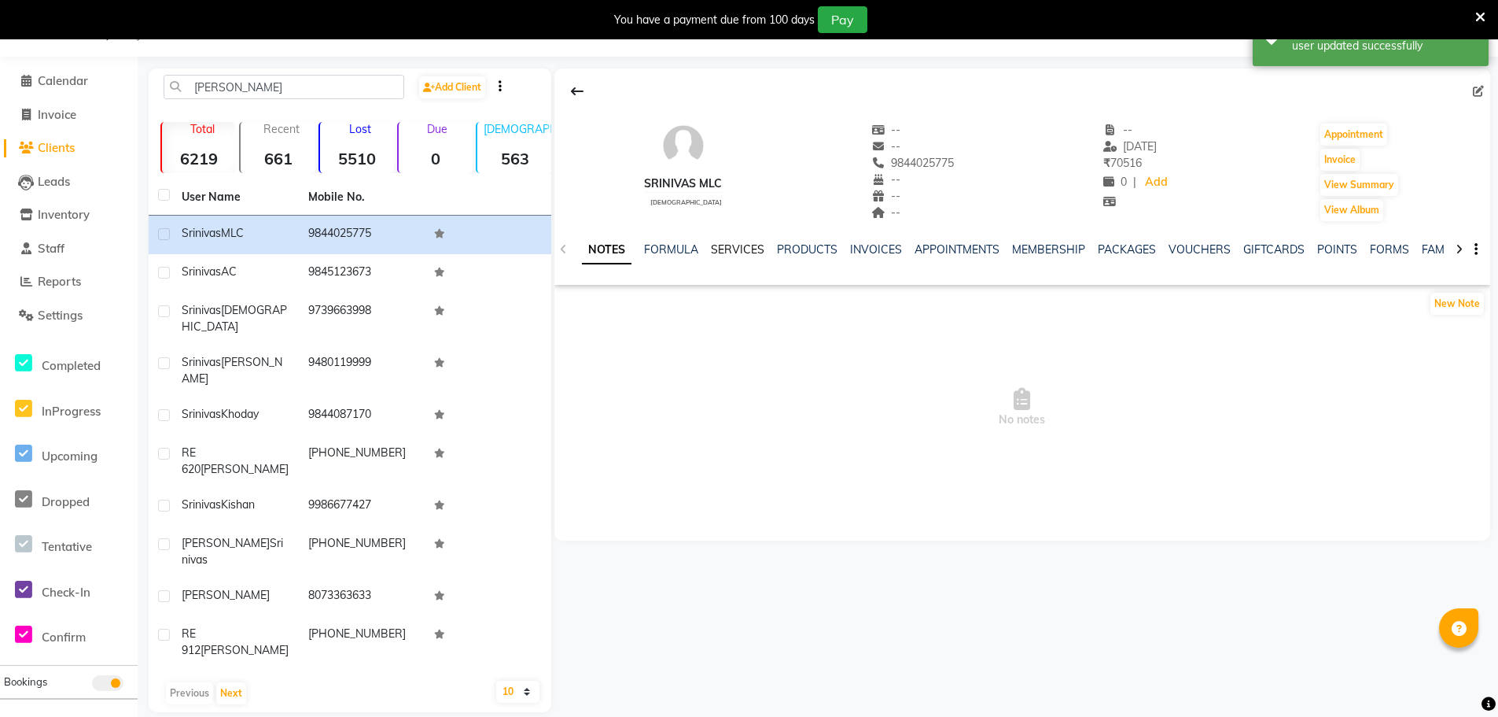
click at [738, 250] on link "SERVICES" at bounding box center [737, 249] width 53 height 14
